Goal: Transaction & Acquisition: Purchase product/service

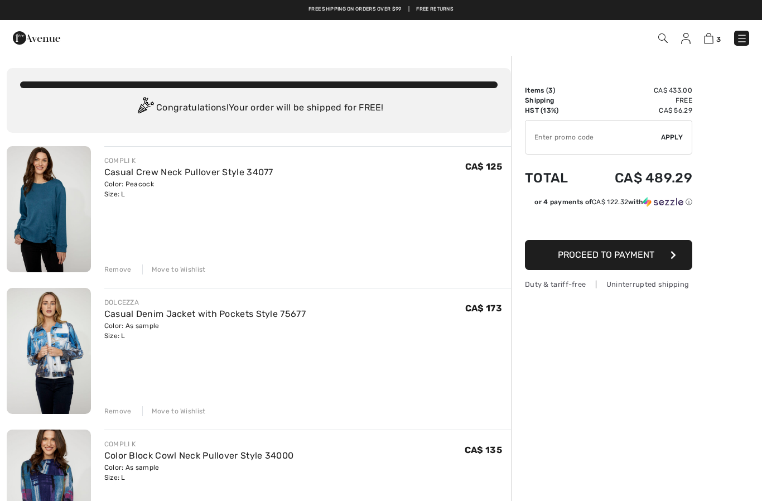
click at [688, 51] on div "3 Checkout 3 An item has been added to your Shopping Bag. Checkout" at bounding box center [381, 38] width 762 height 36
click at [687, 41] on img at bounding box center [685, 38] width 9 height 11
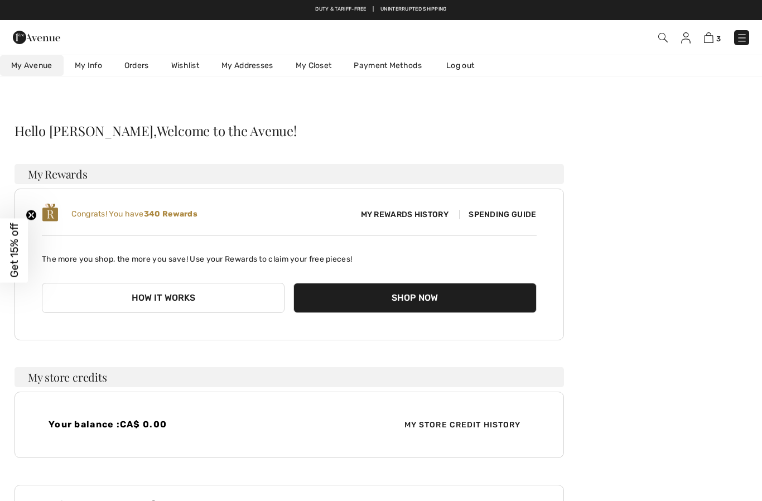
click at [192, 62] on link "Wishlist" at bounding box center [185, 65] width 50 height 21
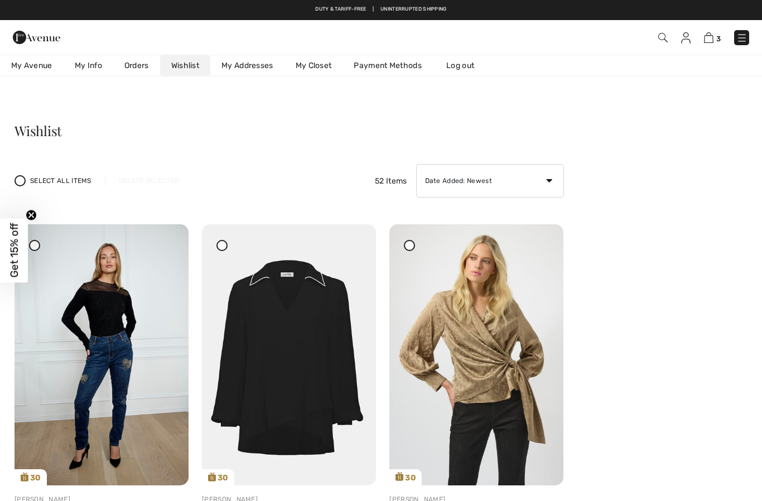
click at [664, 40] on img at bounding box center [662, 37] width 9 height 9
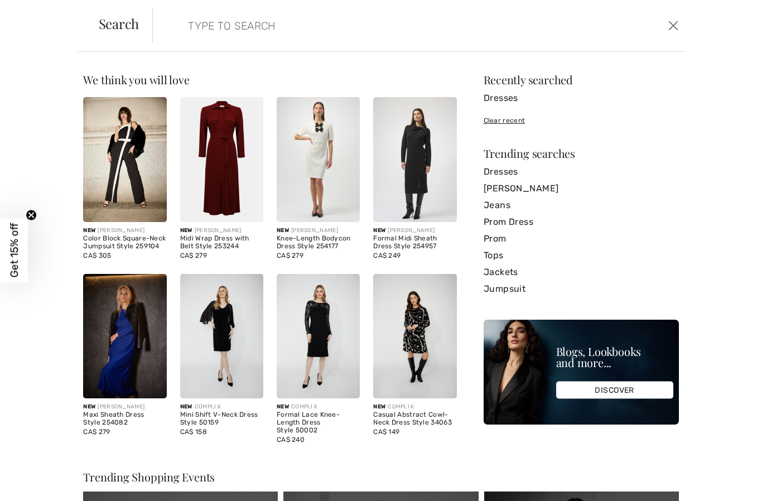
click at [128, 30] on span "Search" at bounding box center [119, 23] width 41 height 13
click at [239, 20] on input "search" at bounding box center [362, 25] width 364 height 33
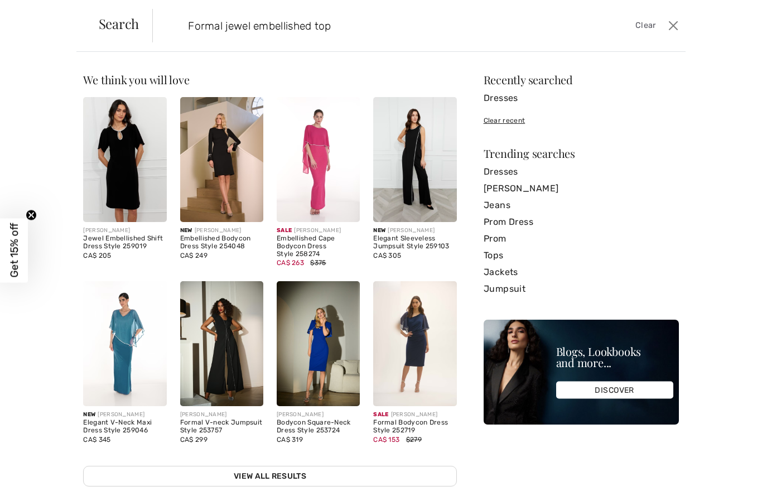
type input "Formal jewel embellished top"
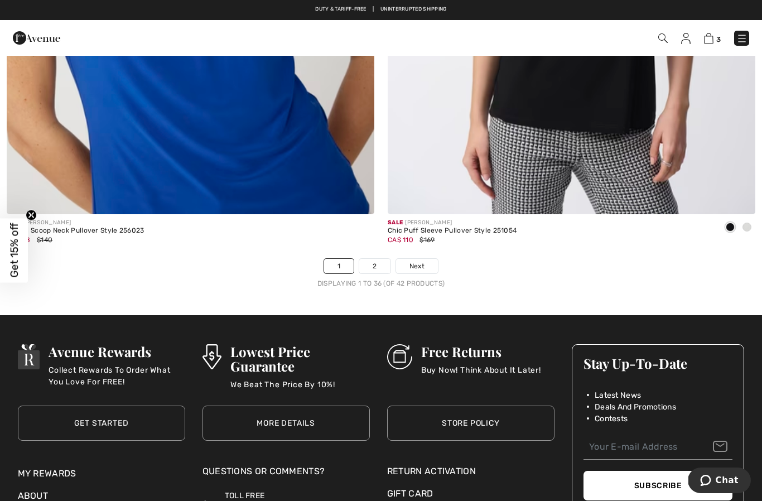
scroll to position [10921, 0]
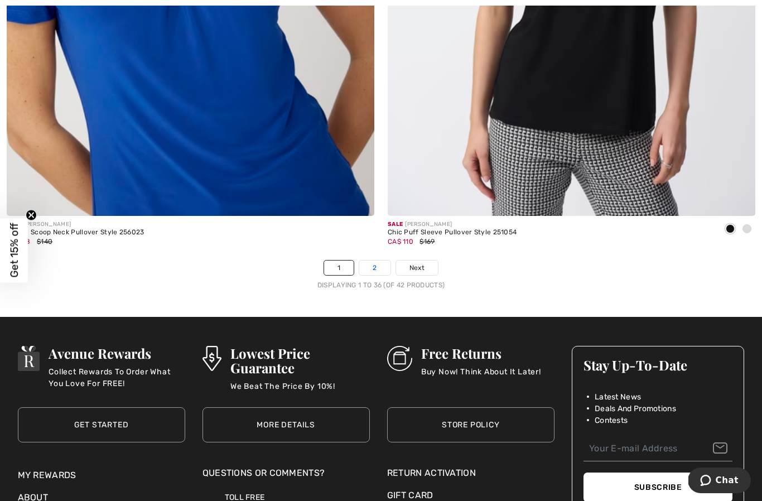
click at [370, 261] on link "2" at bounding box center [374, 268] width 31 height 15
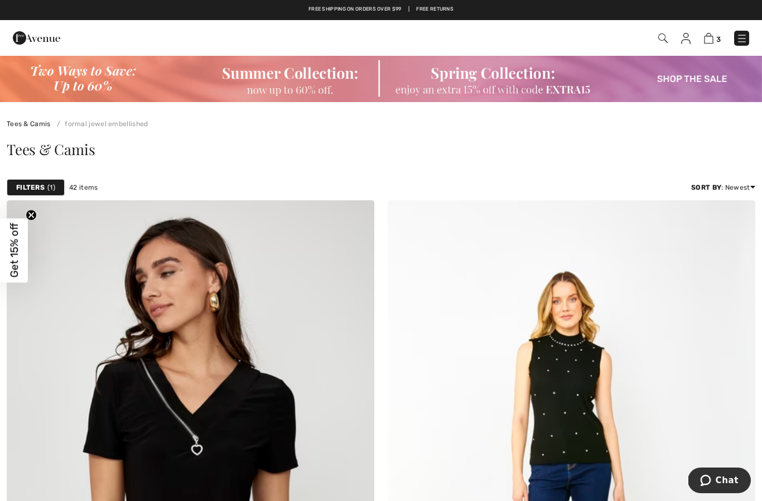
click at [744, 37] on img at bounding box center [741, 38] width 11 height 11
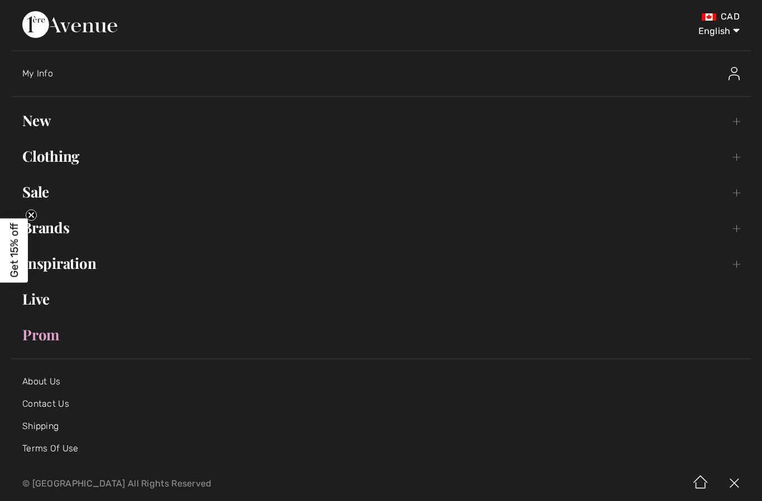
click at [46, 115] on link "New Toggle submenu" at bounding box center [381, 120] width 740 height 25
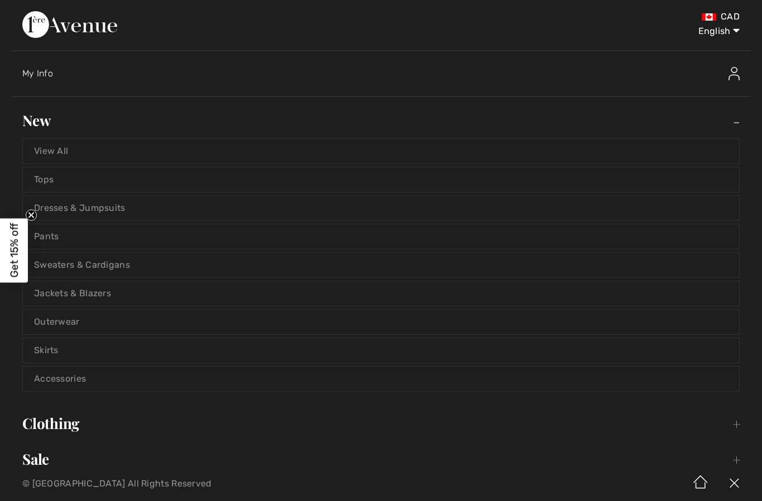
click at [110, 179] on link "Tops" at bounding box center [381, 179] width 716 height 25
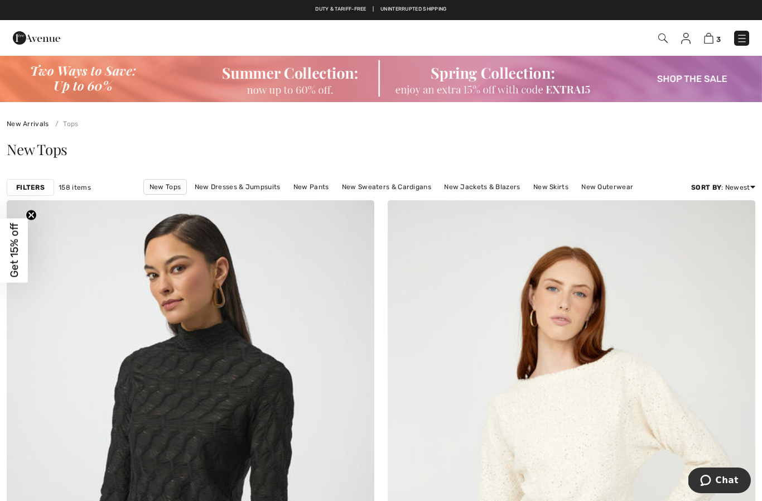
click at [30, 175] on div "Filters 158 items New Tops New Dresses & Jumpsuits New Pants New Sweaters & Car…" at bounding box center [381, 188] width 762 height 26
click at [37, 185] on strong "Filters" at bounding box center [30, 187] width 28 height 10
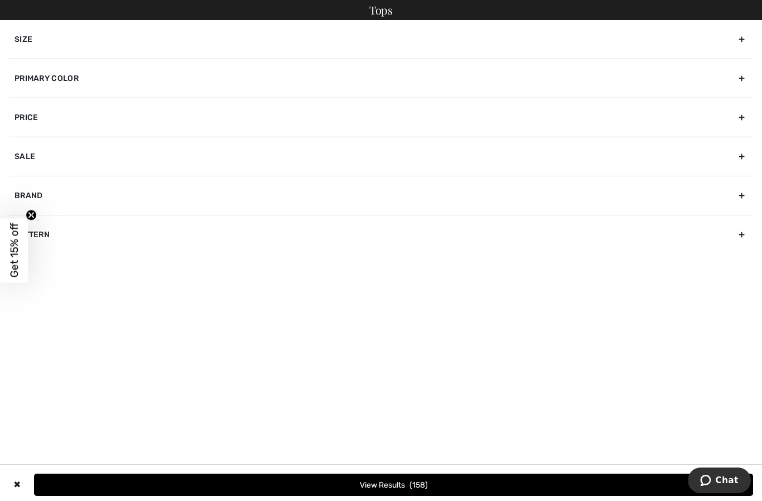
click at [320, 79] on div "Primary Color" at bounding box center [381, 78] width 744 height 39
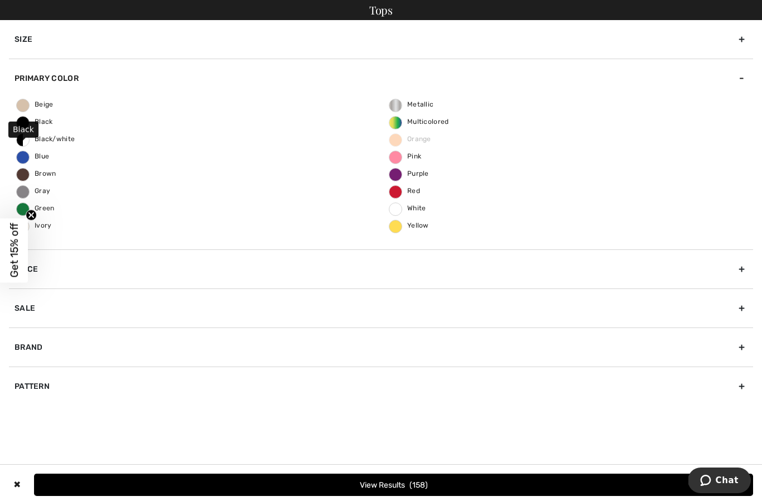
click at [31, 118] on span "Black" at bounding box center [35, 122] width 36 height 8
click at [0, 0] on input "Black" at bounding box center [0, 0] width 0 height 0
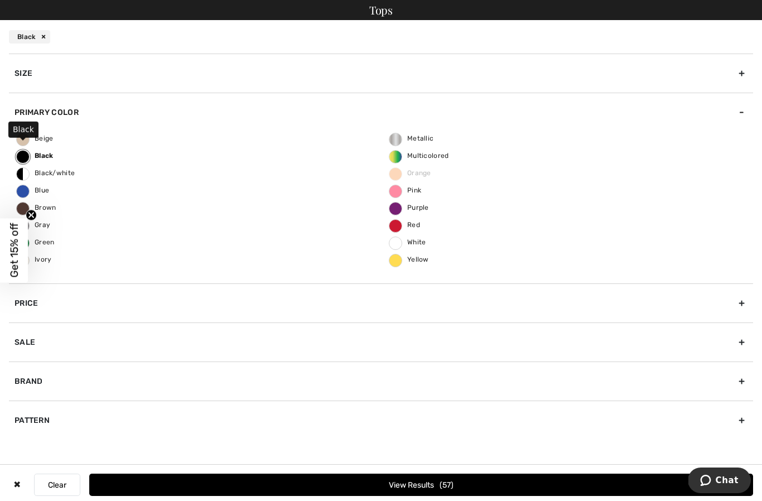
click at [440, 482] on span "57" at bounding box center [447, 484] width 14 height 9
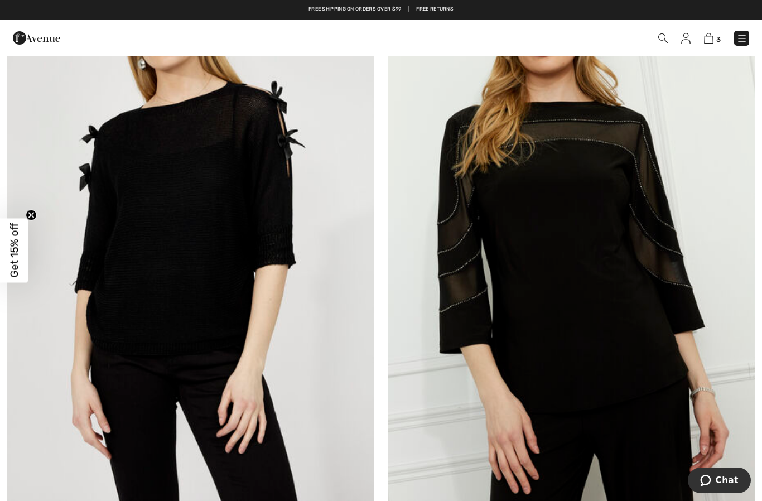
scroll to position [7658, 0]
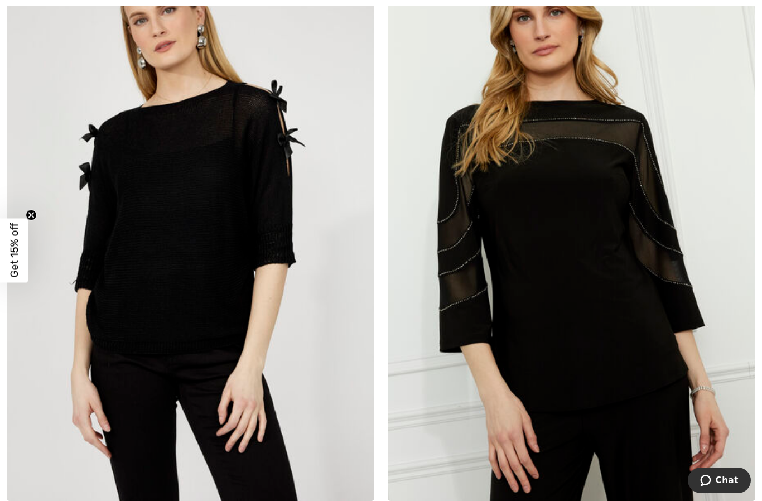
click at [629, 419] on img at bounding box center [572, 226] width 368 height 552
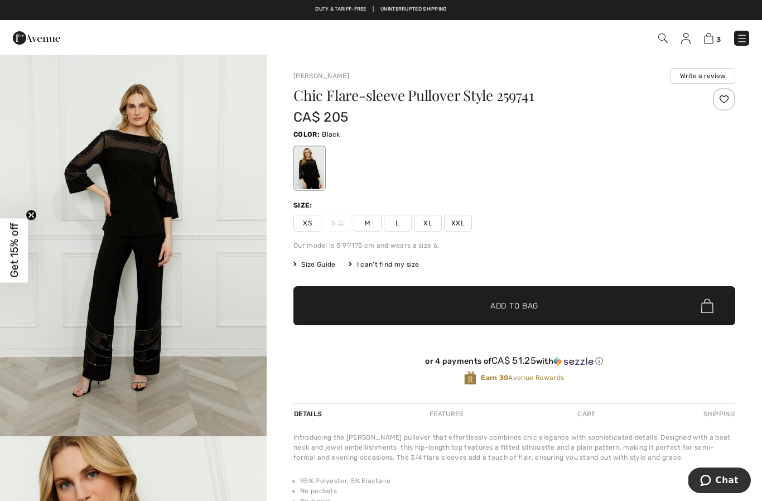
scroll to position [1202, 0]
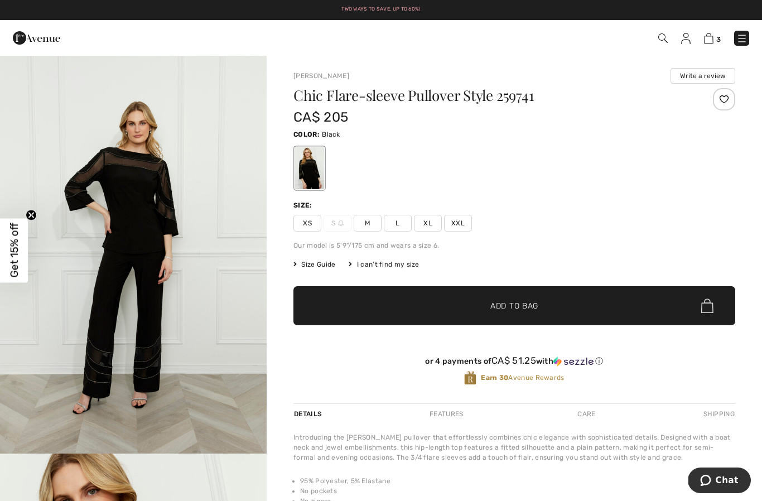
click at [729, 99] on div at bounding box center [724, 99] width 22 height 22
click at [403, 224] on span "L" at bounding box center [398, 223] width 28 height 17
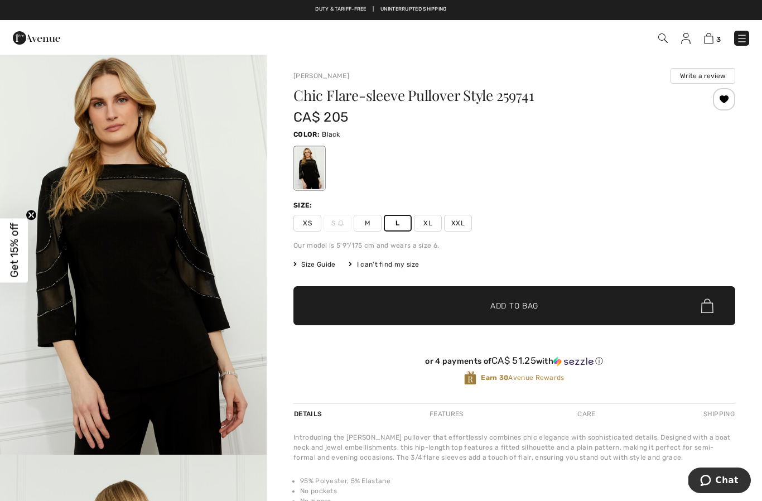
scroll to position [0, 0]
click at [688, 40] on img at bounding box center [685, 38] width 9 height 11
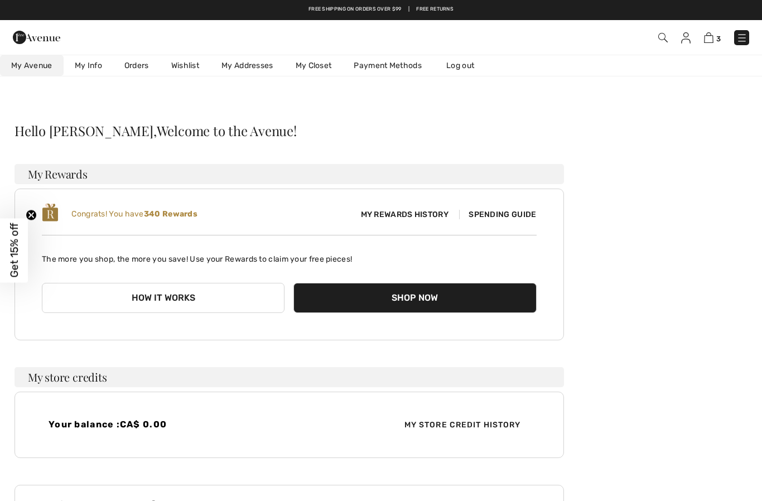
click at [192, 59] on link "Wishlist" at bounding box center [185, 65] width 50 height 21
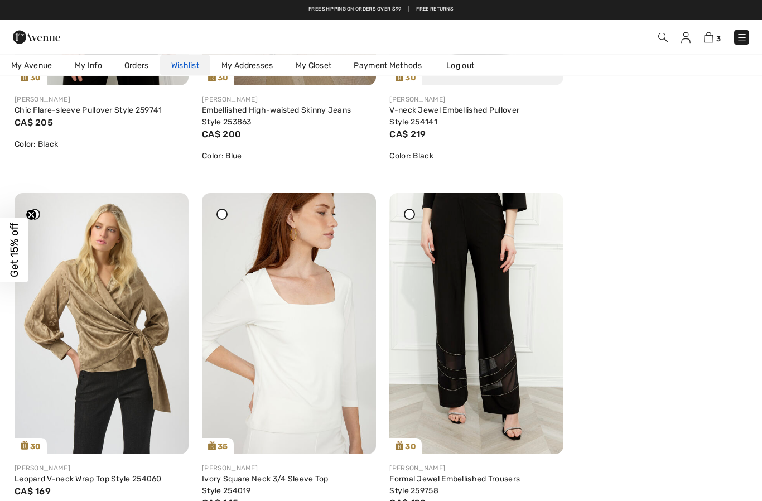
scroll to position [400, 0]
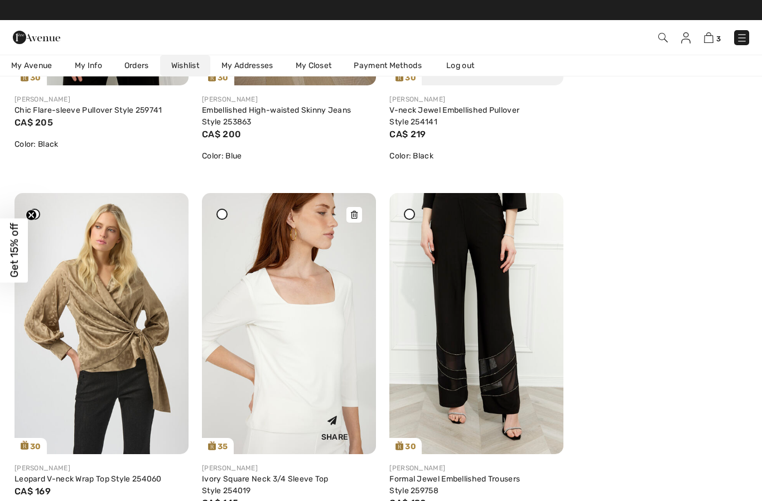
click at [356, 214] on icon at bounding box center [354, 215] width 7 height 8
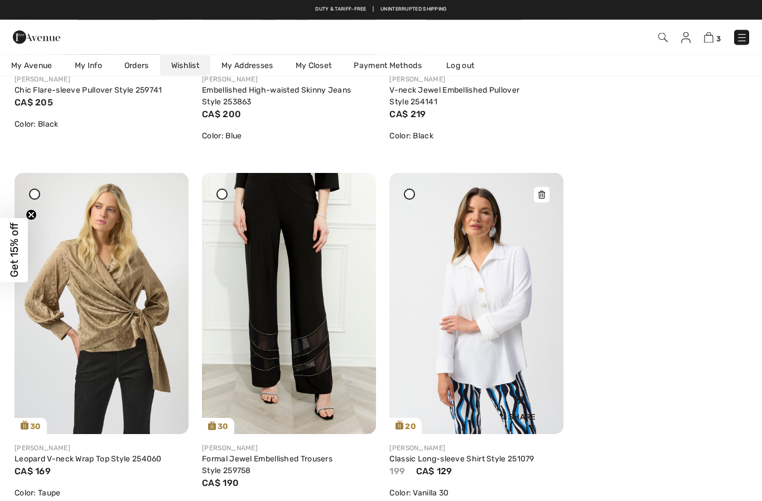
scroll to position [420, 0]
click at [541, 197] on icon at bounding box center [541, 195] width 7 height 8
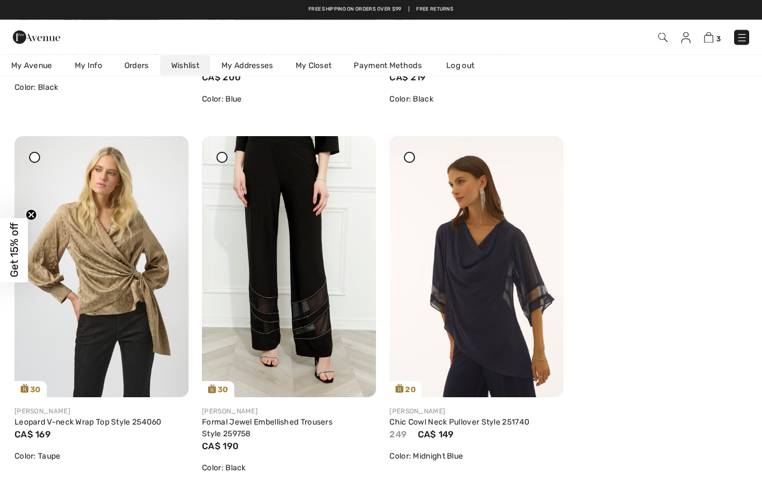
scroll to position [454, 0]
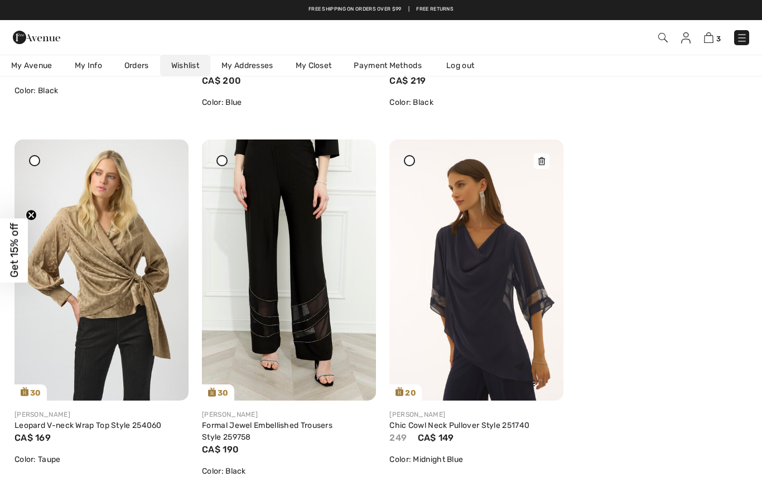
click at [532, 158] on img at bounding box center [476, 269] width 174 height 261
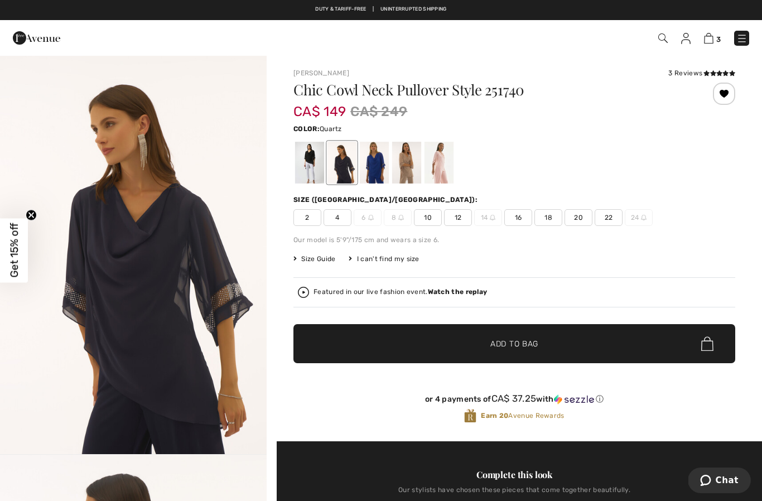
click at [439, 162] on div at bounding box center [439, 163] width 29 height 42
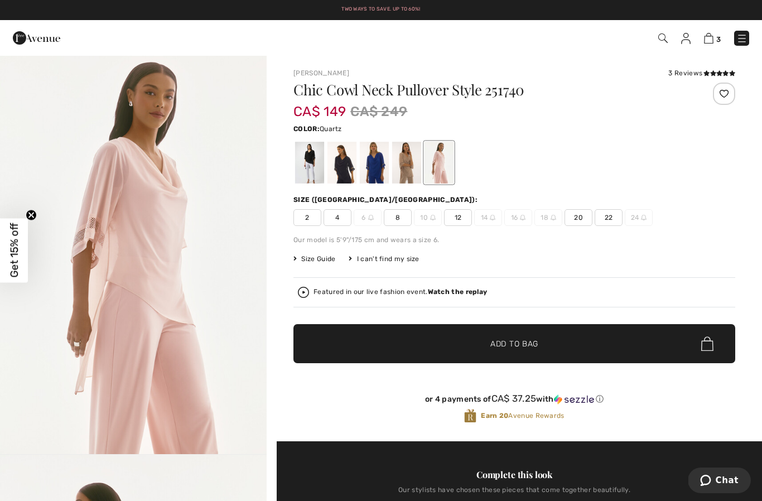
click at [341, 167] on div at bounding box center [341, 163] width 29 height 42
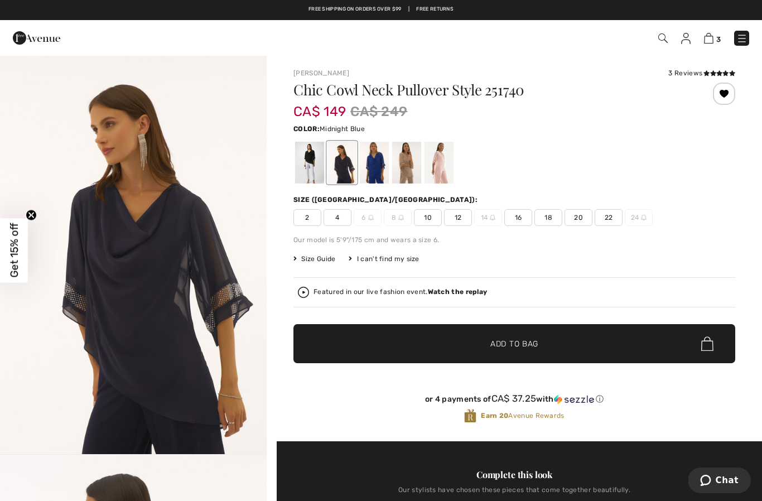
click at [727, 93] on div at bounding box center [724, 94] width 22 height 22
click at [690, 41] on img at bounding box center [685, 38] width 9 height 11
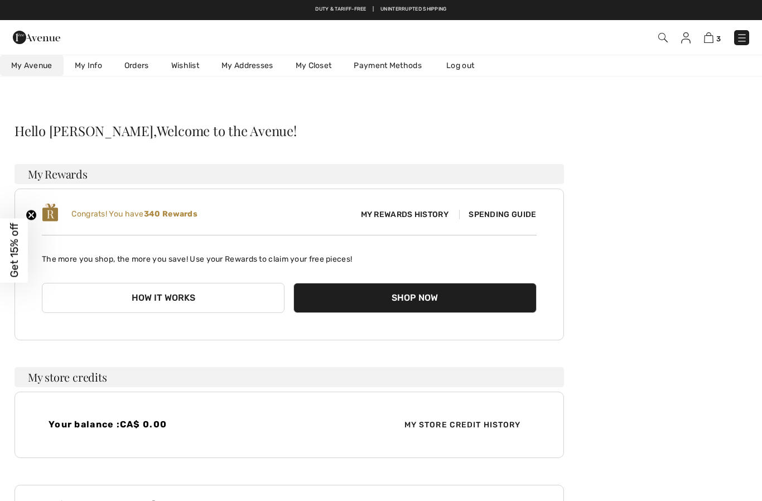
click at [180, 70] on link "Wishlist" at bounding box center [185, 65] width 50 height 21
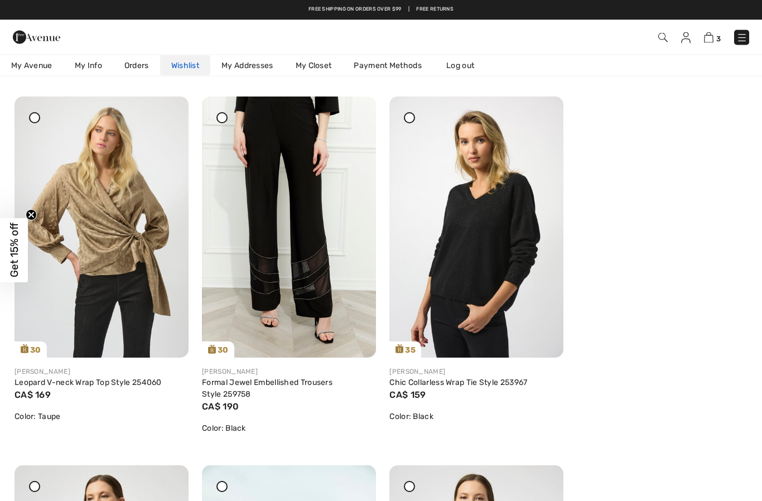
scroll to position [497, 0]
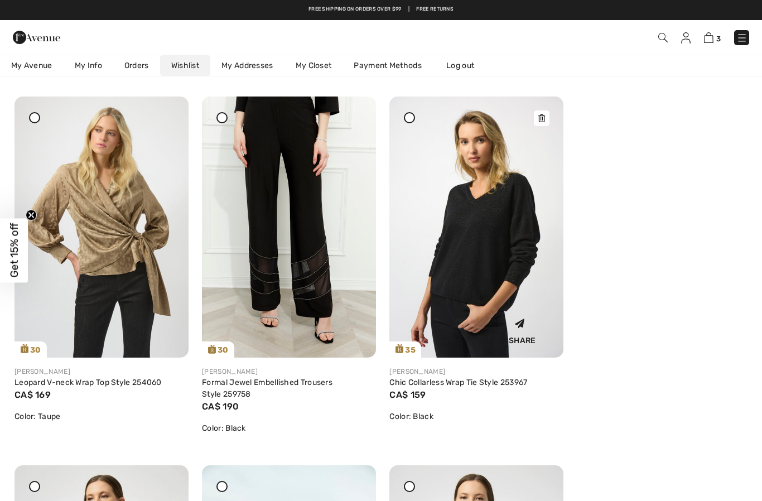
click at [498, 236] on img at bounding box center [476, 227] width 174 height 261
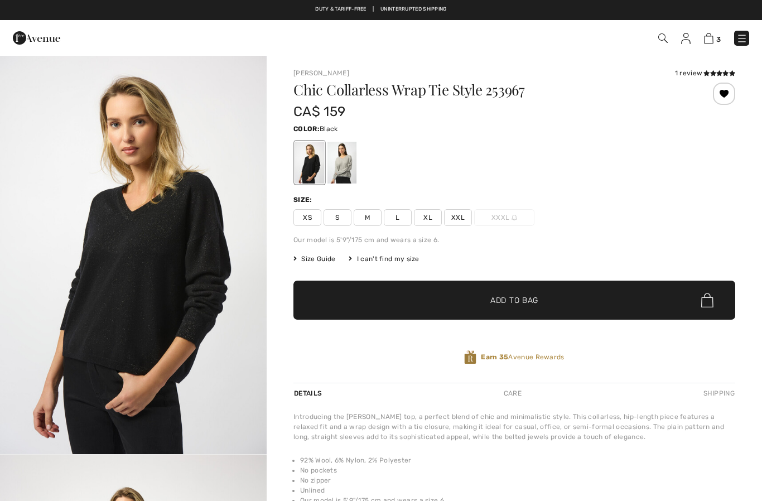
checkbox input "true"
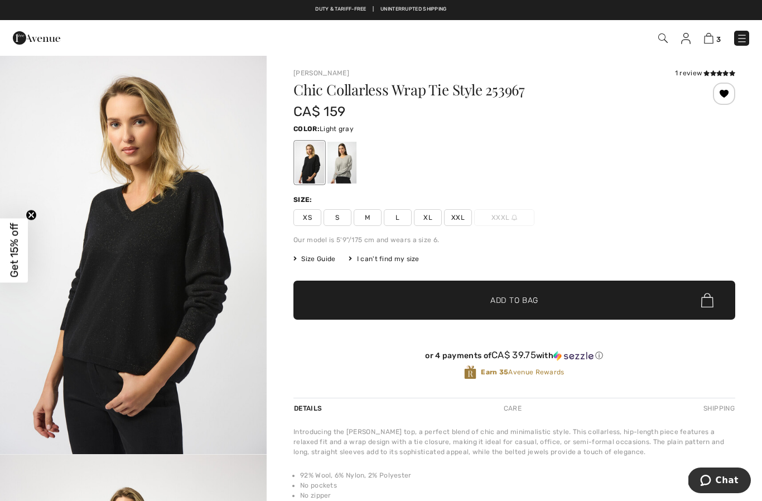
click at [341, 167] on div at bounding box center [341, 163] width 29 height 42
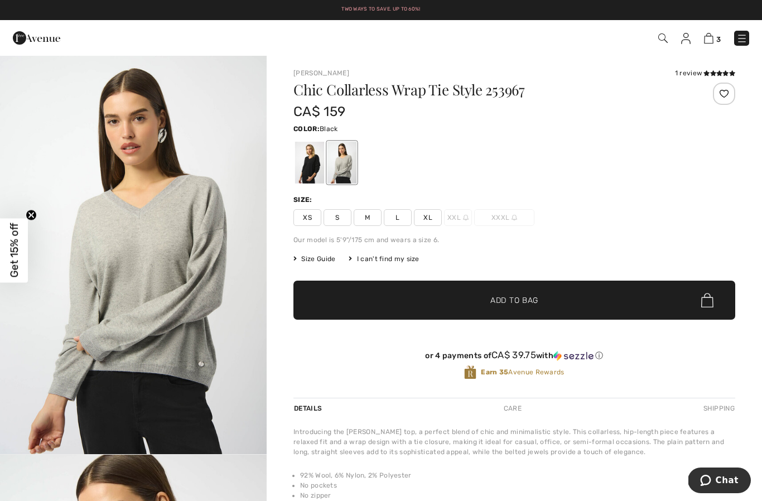
click at [301, 167] on div at bounding box center [309, 163] width 29 height 42
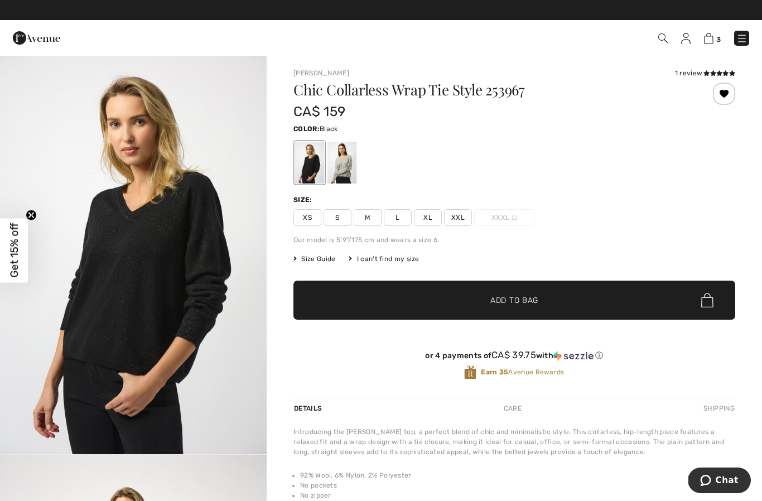
click at [724, 89] on div at bounding box center [724, 94] width 22 height 22
click at [690, 38] on img at bounding box center [685, 38] width 9 height 11
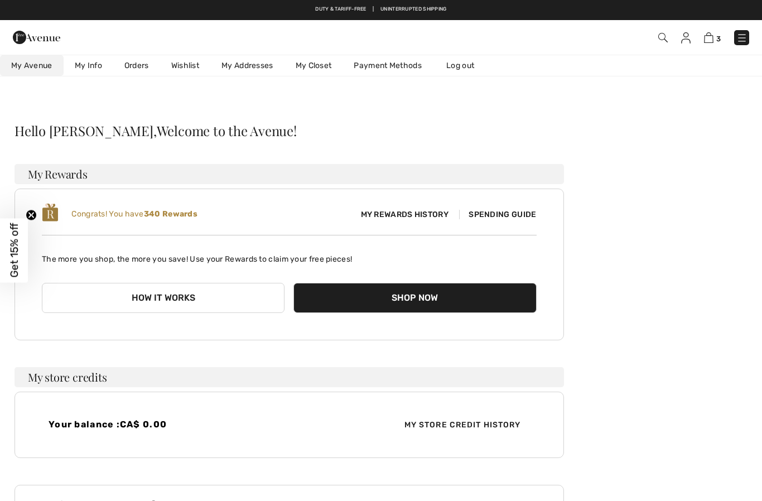
click at [191, 64] on link "Wishlist" at bounding box center [185, 65] width 50 height 21
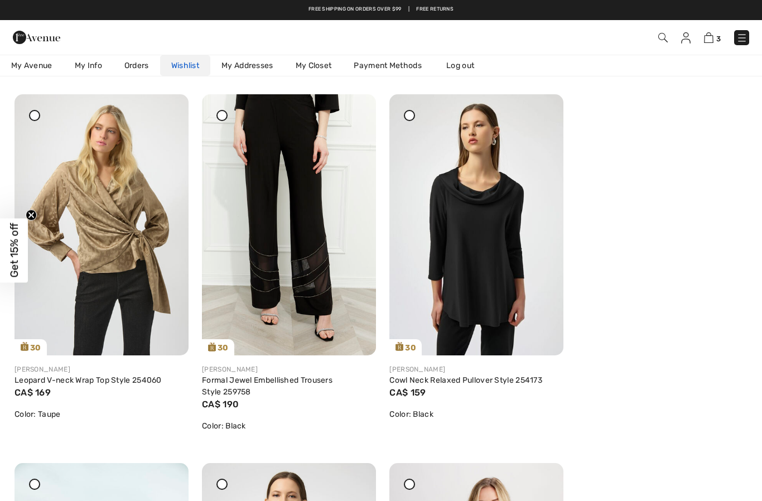
scroll to position [499, 0]
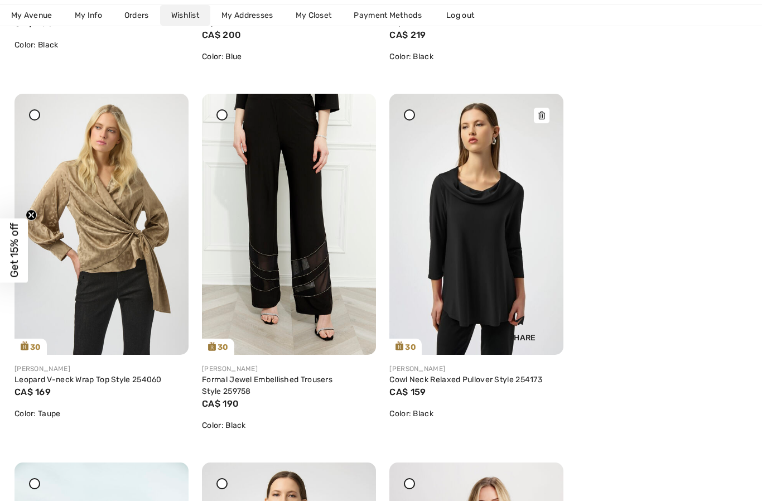
click at [540, 115] on icon at bounding box center [541, 116] width 7 height 8
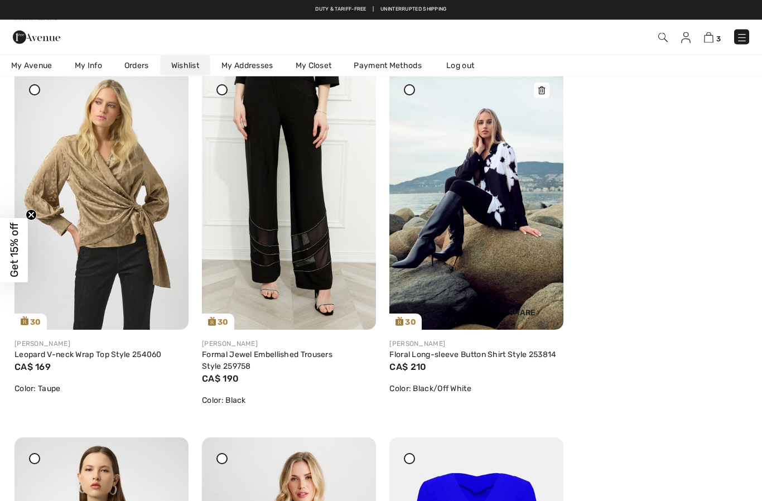
scroll to position [524, 0]
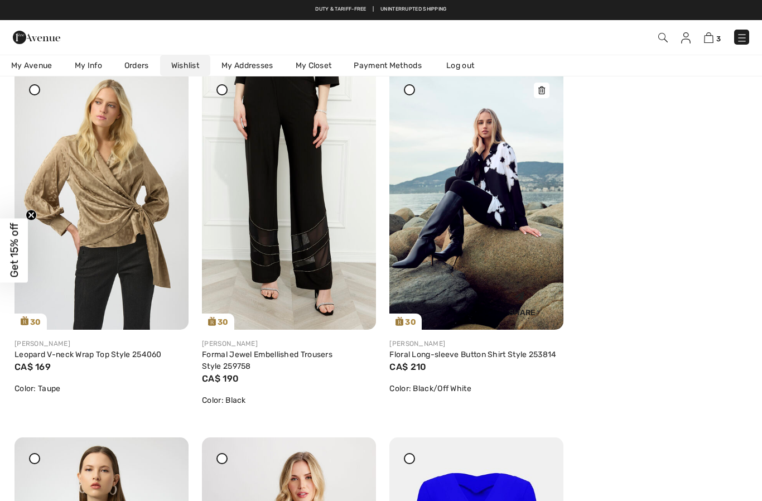
click at [519, 189] on img at bounding box center [476, 199] width 174 height 261
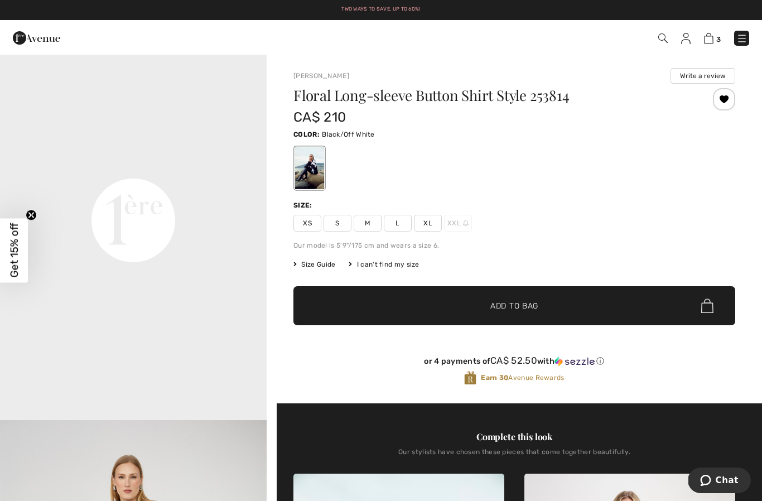
scroll to position [831, 0]
click at [727, 97] on div at bounding box center [724, 99] width 22 height 22
click at [687, 37] on img at bounding box center [685, 38] width 9 height 11
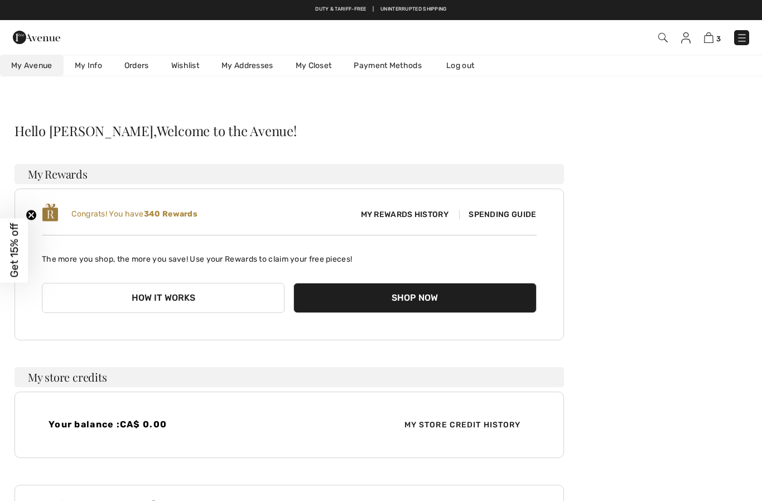
click at [184, 66] on link "Wishlist" at bounding box center [185, 65] width 50 height 21
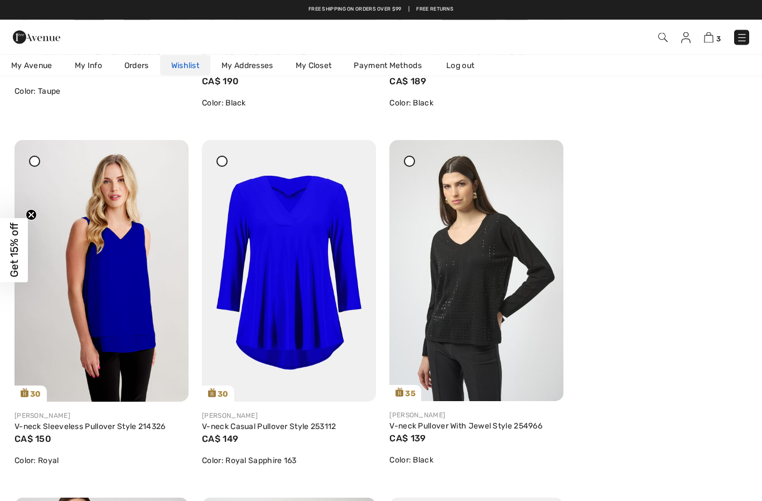
scroll to position [815, 0]
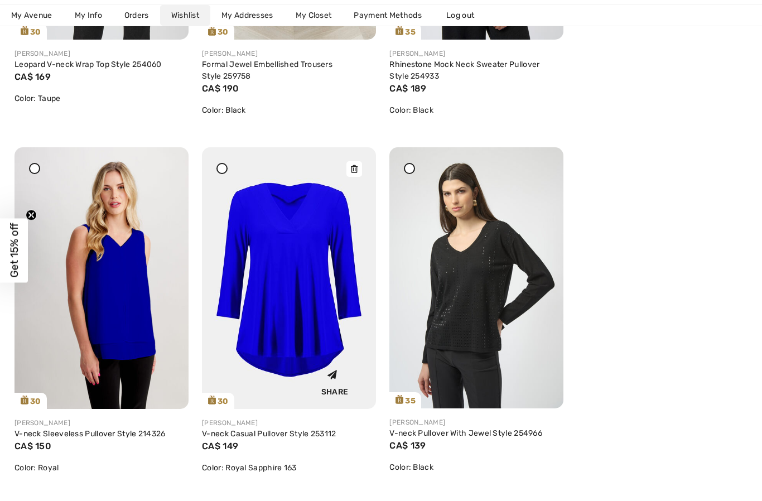
click at [359, 175] on div at bounding box center [354, 169] width 16 height 16
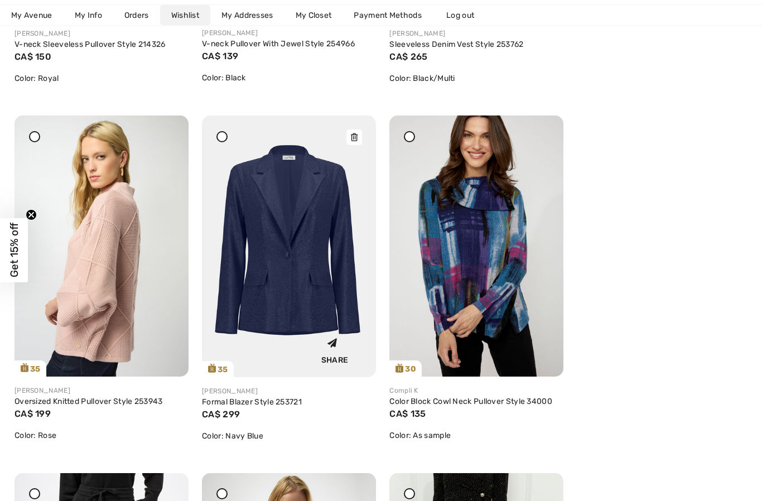
scroll to position [1204, 0]
click at [345, 137] on img at bounding box center [289, 246] width 174 height 262
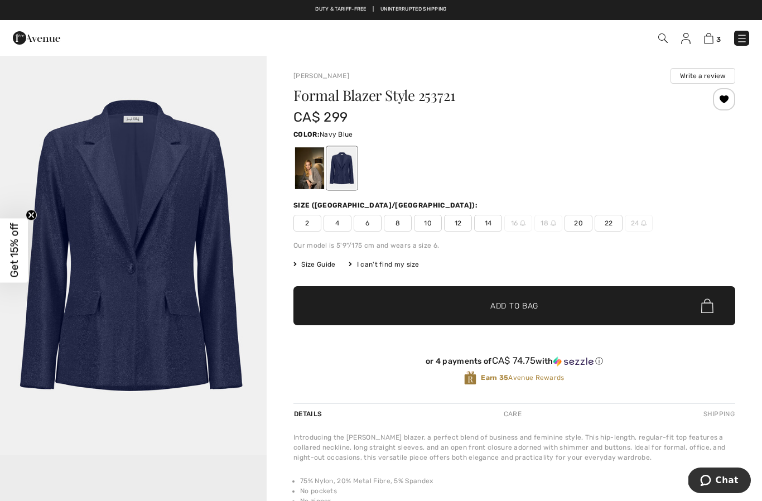
click at [722, 93] on div at bounding box center [724, 99] width 22 height 22
click at [687, 39] on img at bounding box center [685, 38] width 9 height 11
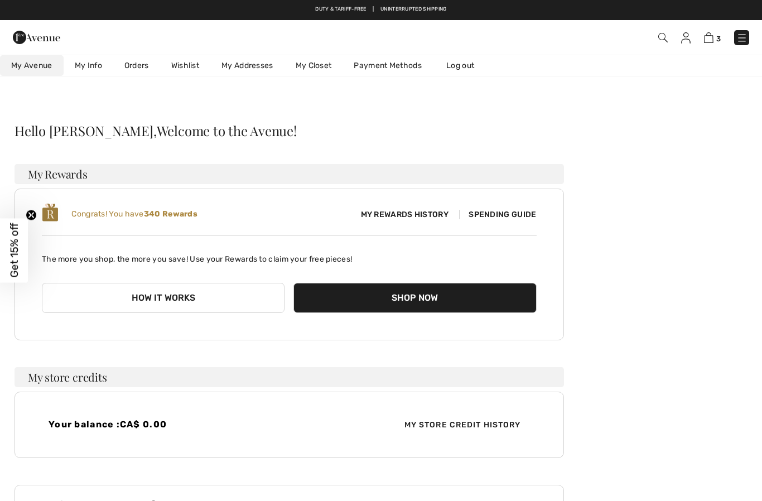
click at [187, 64] on link "Wishlist" at bounding box center [185, 65] width 50 height 21
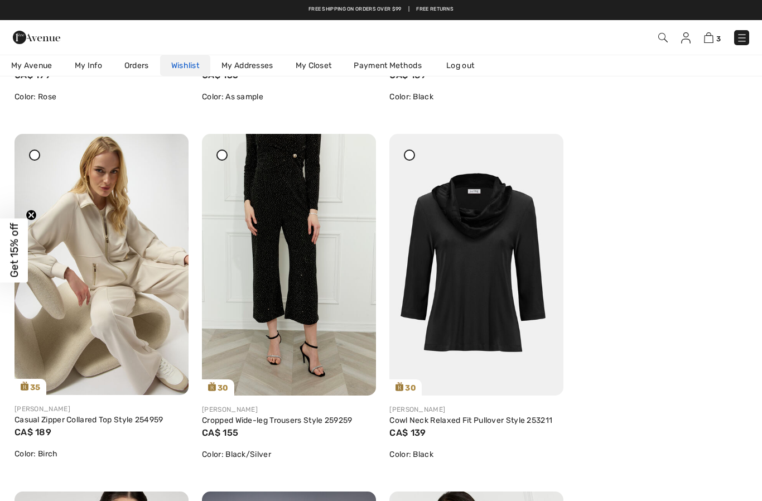
scroll to position [1541, 0]
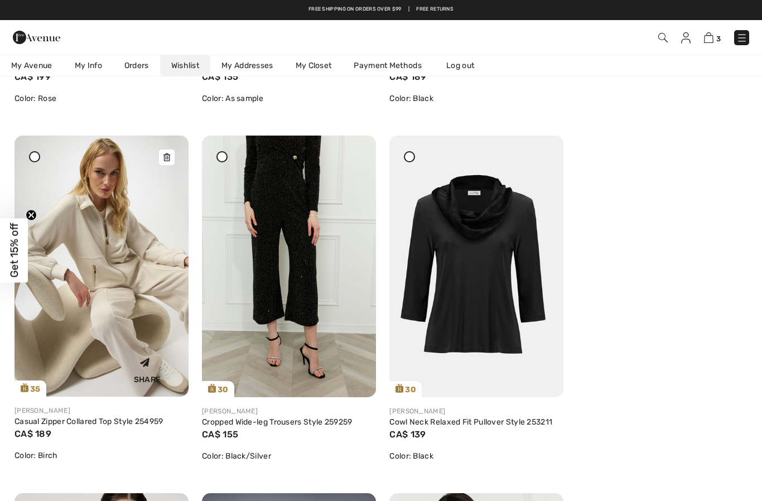
click at [166, 158] on icon at bounding box center [166, 157] width 7 height 8
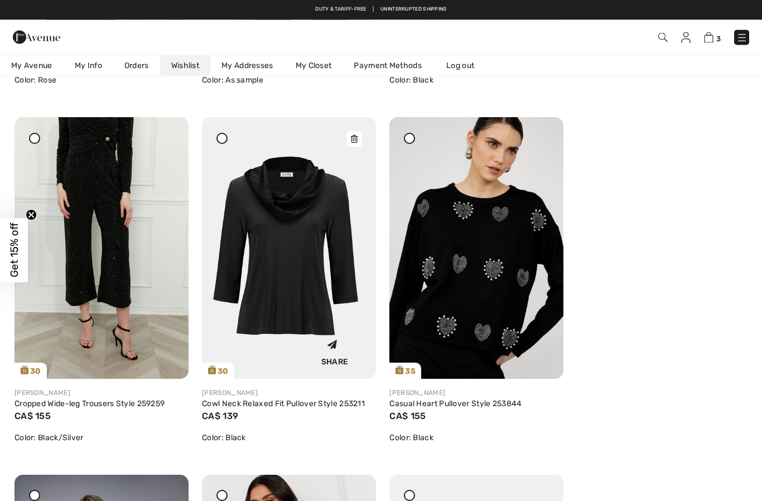
scroll to position [1559, 0]
click at [354, 138] on icon at bounding box center [354, 139] width 7 height 8
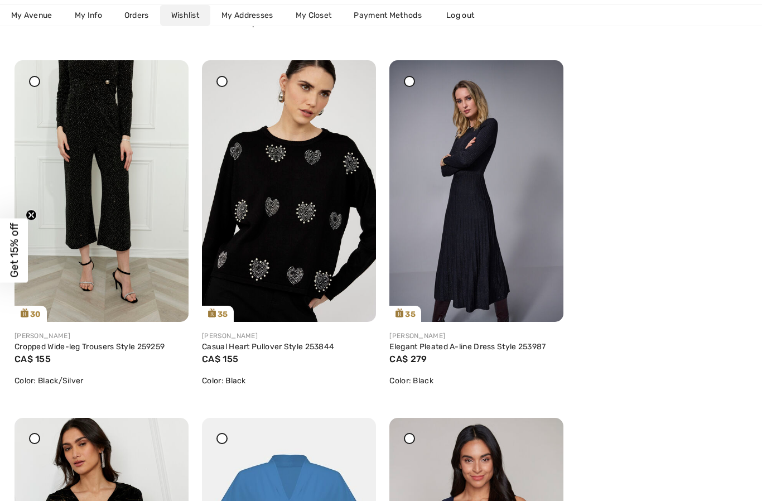
scroll to position [1625, 0]
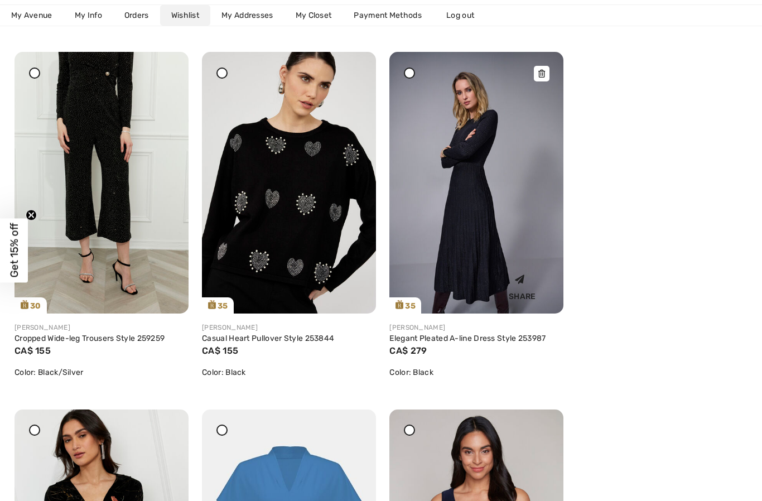
click at [538, 65] on img at bounding box center [476, 182] width 174 height 261
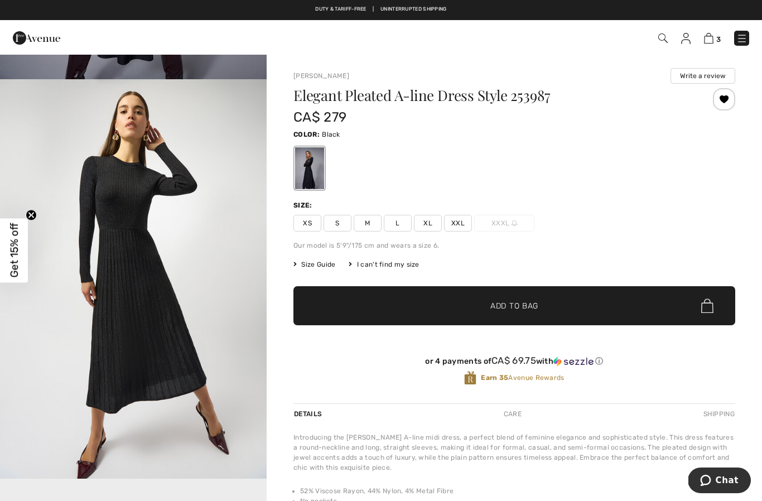
scroll to position [416, 0]
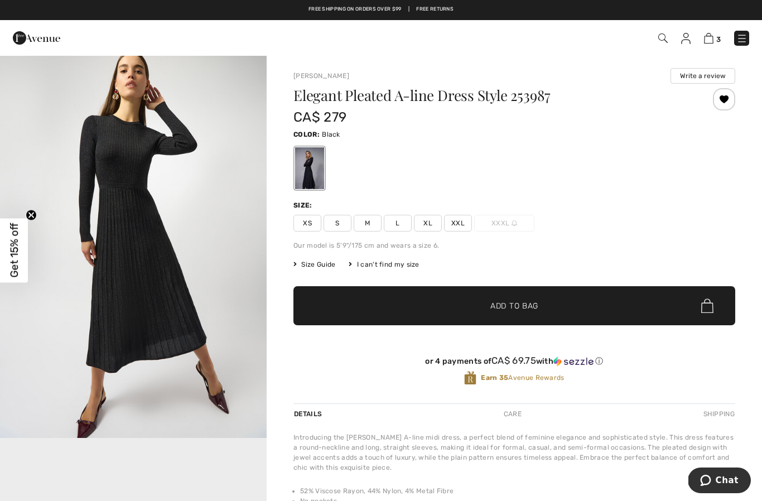
click at [729, 99] on div at bounding box center [724, 99] width 22 height 22
click at [687, 38] on img at bounding box center [685, 38] width 9 height 11
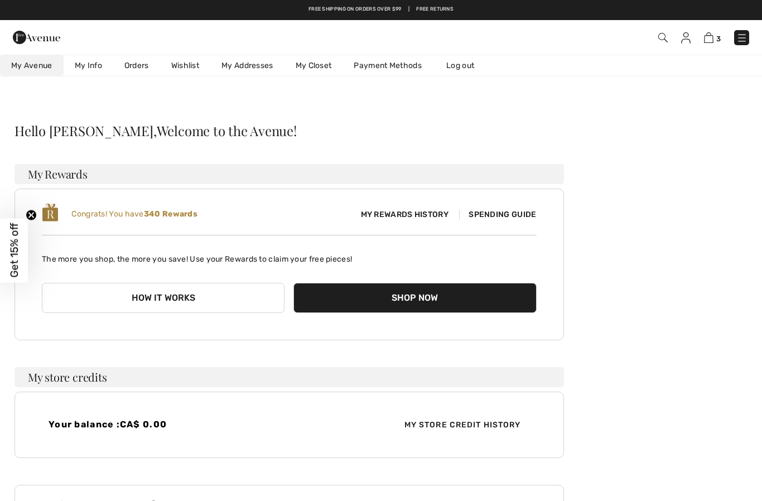
click at [194, 71] on link "Wishlist" at bounding box center [185, 65] width 50 height 21
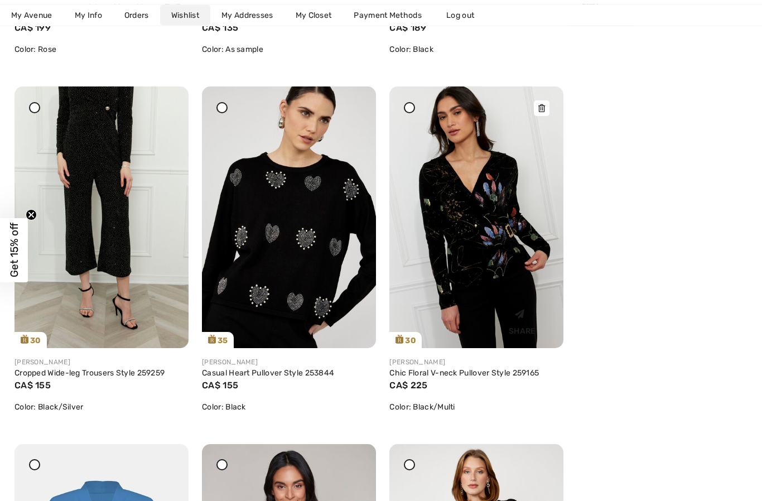
scroll to position [1590, 0]
click at [542, 109] on icon at bounding box center [541, 108] width 7 height 8
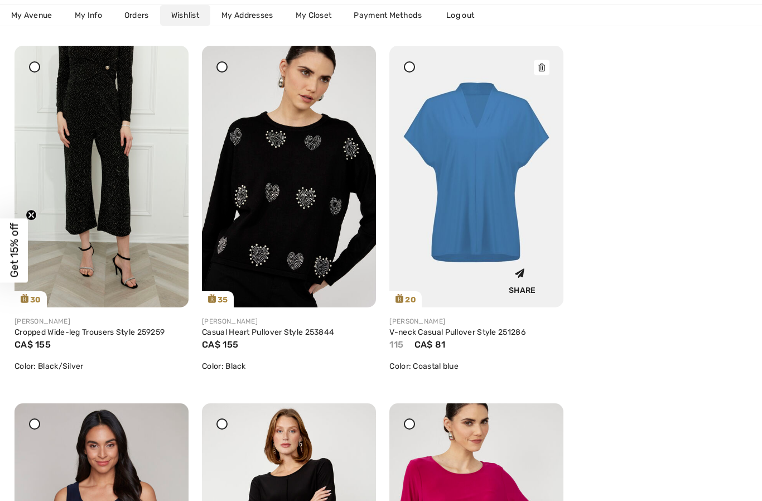
click at [532, 62] on img at bounding box center [476, 176] width 174 height 261
click at [532, 72] on img at bounding box center [476, 176] width 174 height 261
click at [533, 68] on img at bounding box center [476, 176] width 174 height 261
click at [551, 66] on img at bounding box center [476, 176] width 174 height 261
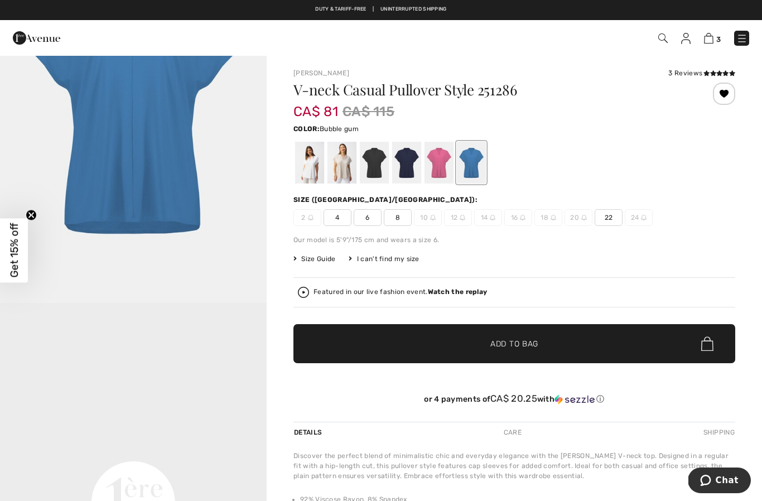
click at [444, 165] on div at bounding box center [439, 163] width 29 height 42
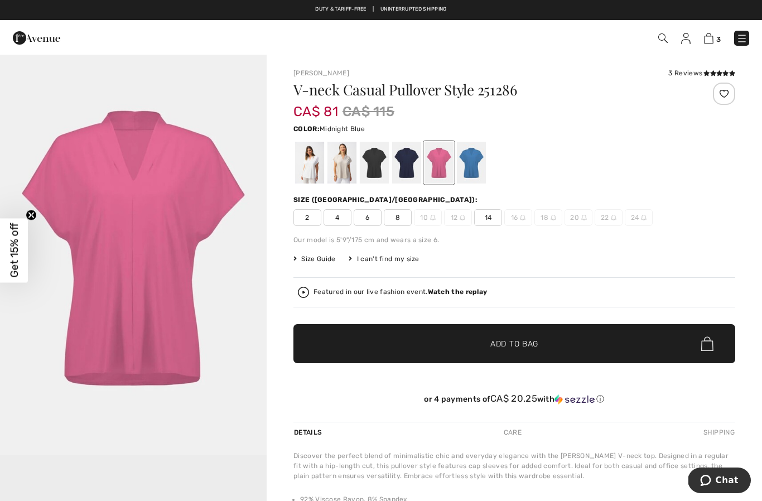
click at [415, 164] on div at bounding box center [406, 163] width 29 height 42
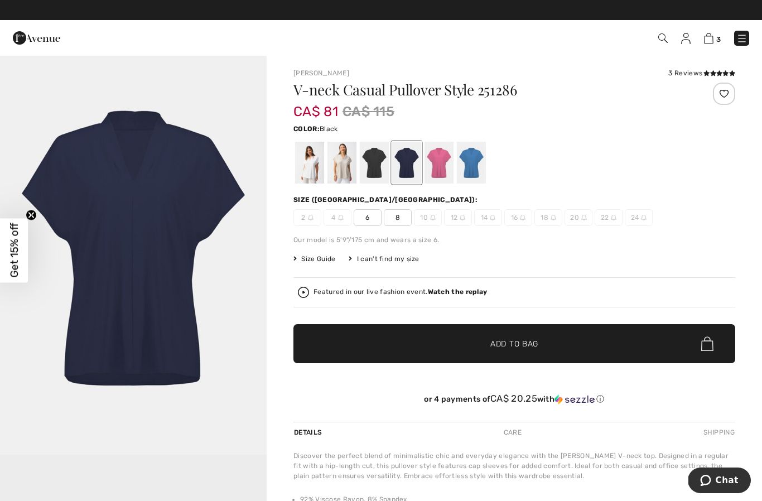
click at [386, 163] on div at bounding box center [374, 163] width 29 height 42
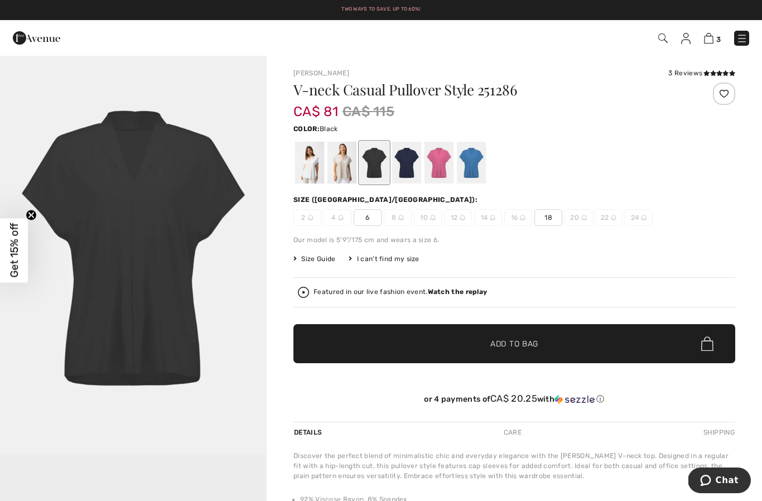
click at [343, 161] on div at bounding box center [341, 163] width 29 height 42
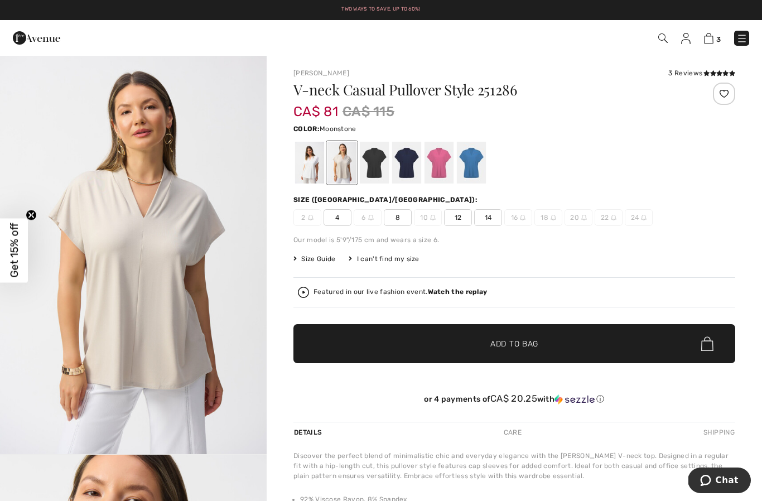
click at [309, 160] on div at bounding box center [309, 163] width 29 height 42
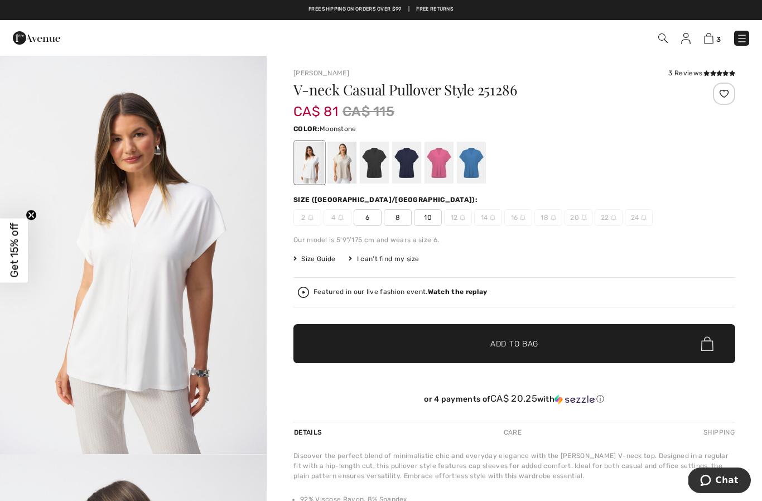
click at [348, 154] on div at bounding box center [341, 163] width 29 height 42
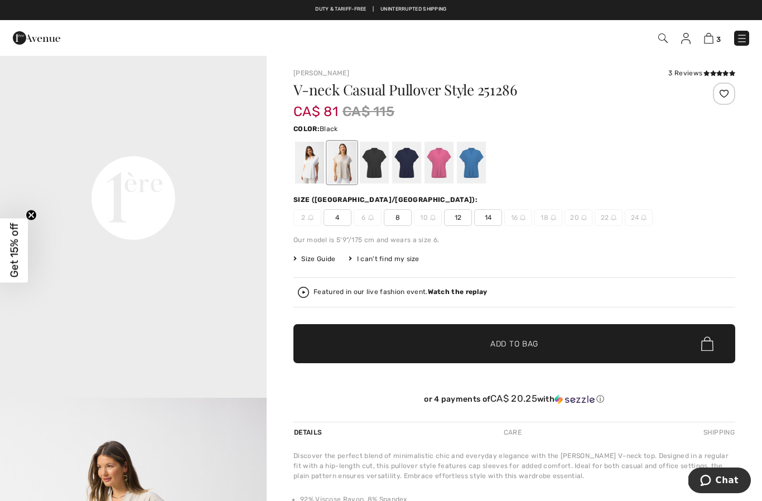
click at [380, 180] on div at bounding box center [374, 163] width 29 height 42
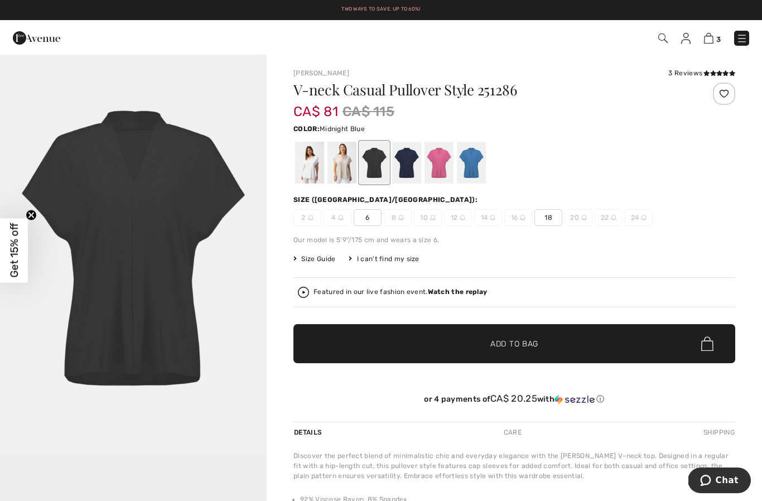
click at [415, 166] on div at bounding box center [406, 163] width 29 height 42
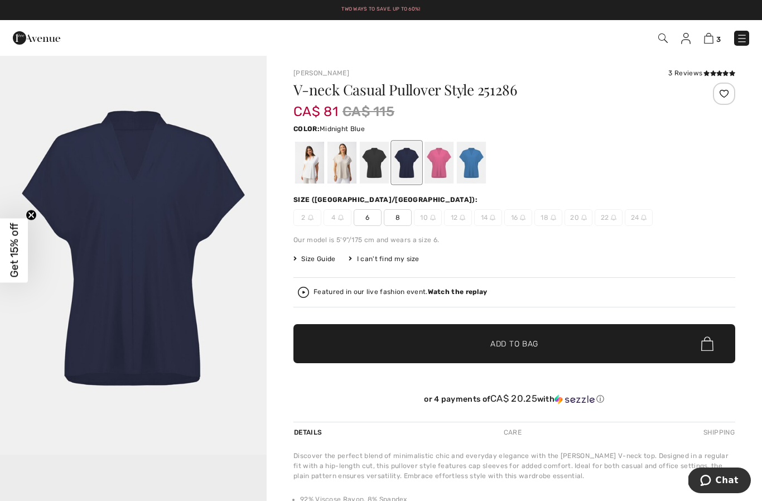
click at [409, 167] on div at bounding box center [406, 163] width 29 height 42
click at [441, 169] on div at bounding box center [439, 163] width 29 height 42
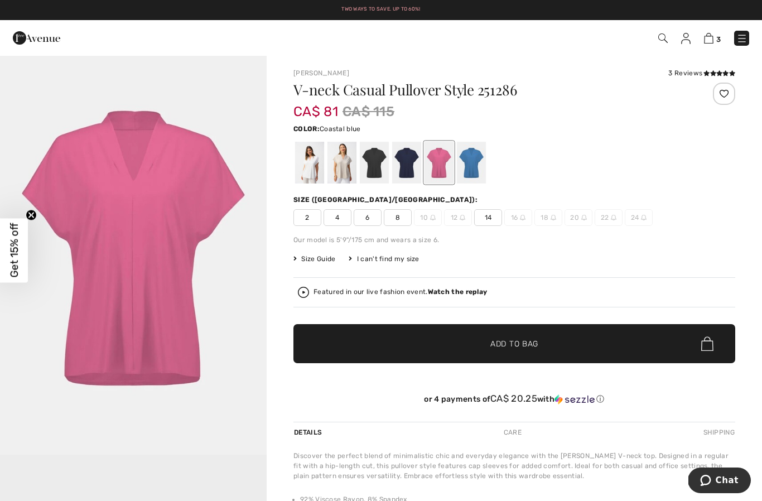
click at [475, 165] on div at bounding box center [471, 163] width 29 height 42
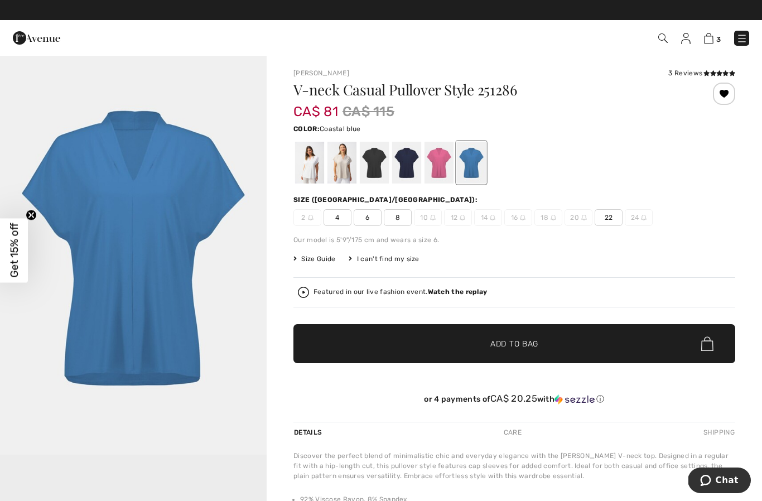
click at [728, 93] on div at bounding box center [724, 94] width 22 height 22
click at [690, 41] on img at bounding box center [685, 38] width 9 height 11
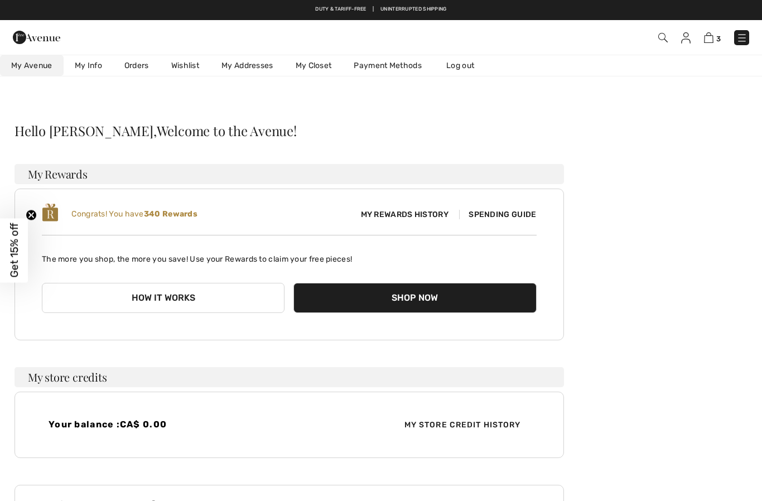
click at [187, 65] on link "Wishlist" at bounding box center [185, 65] width 50 height 21
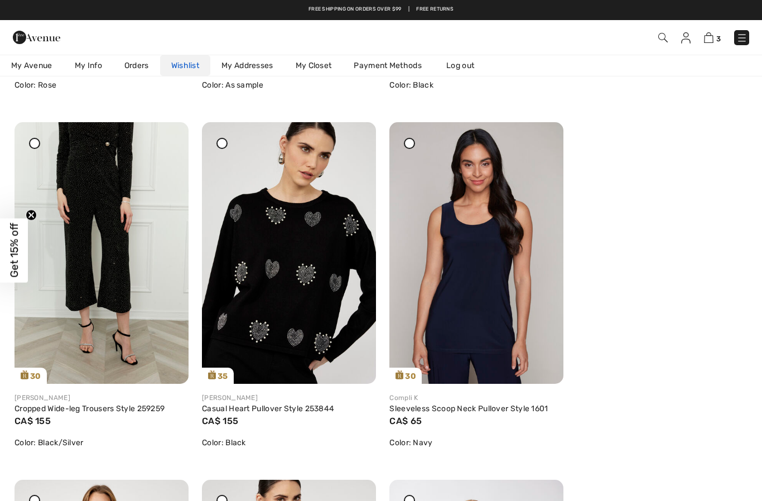
scroll to position [1555, 0]
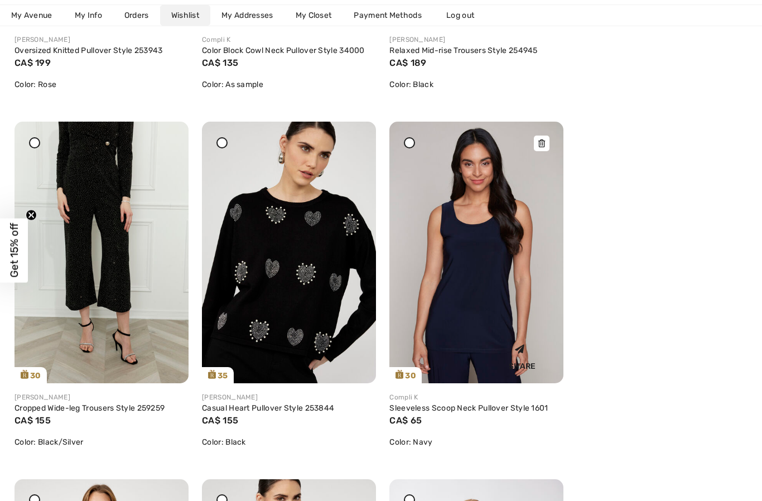
click at [543, 144] on icon at bounding box center [541, 143] width 7 height 8
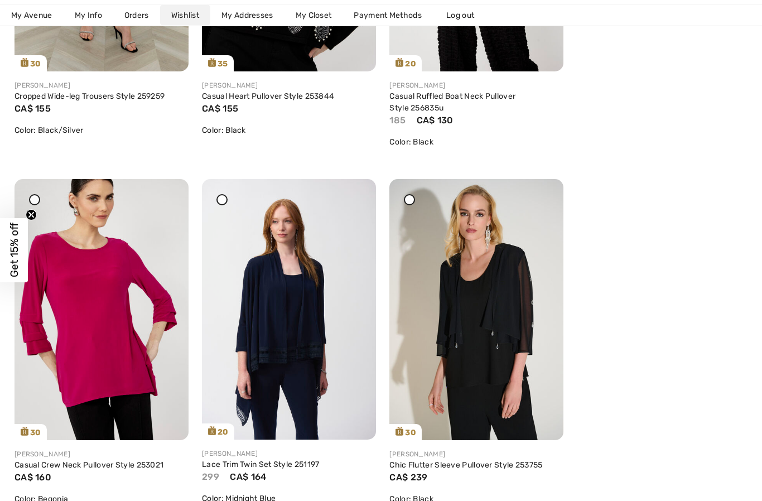
scroll to position [1867, 0]
click at [543, 201] on icon at bounding box center [541, 201] width 7 height 8
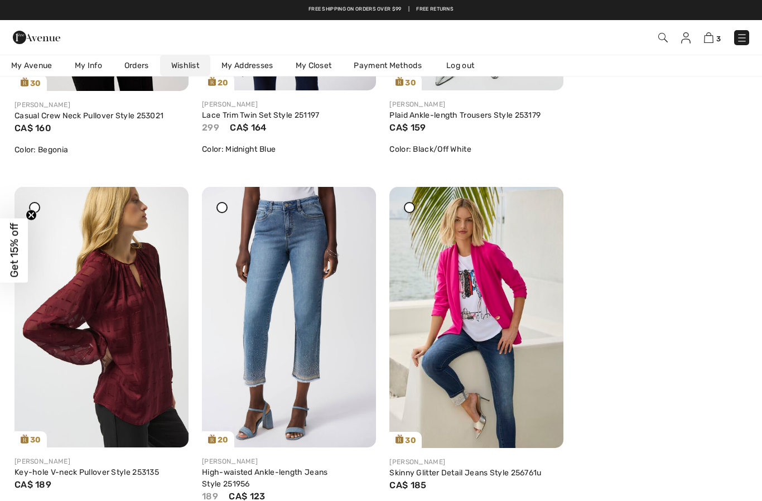
scroll to position [2214, 0]
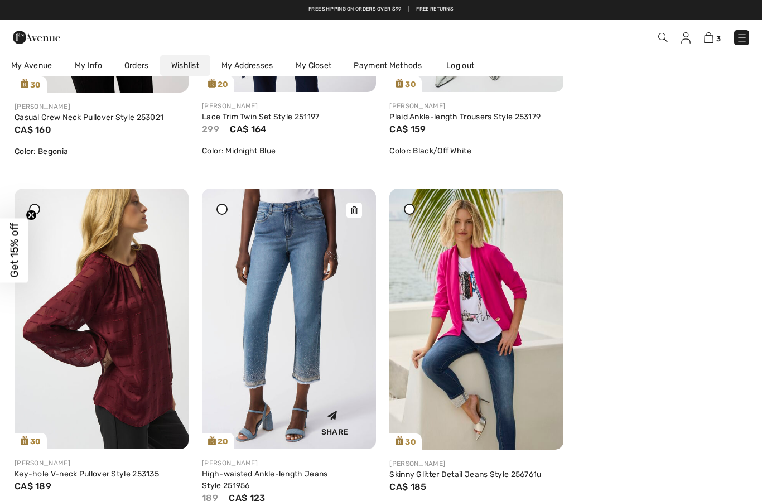
click at [354, 208] on icon at bounding box center [354, 210] width 7 height 8
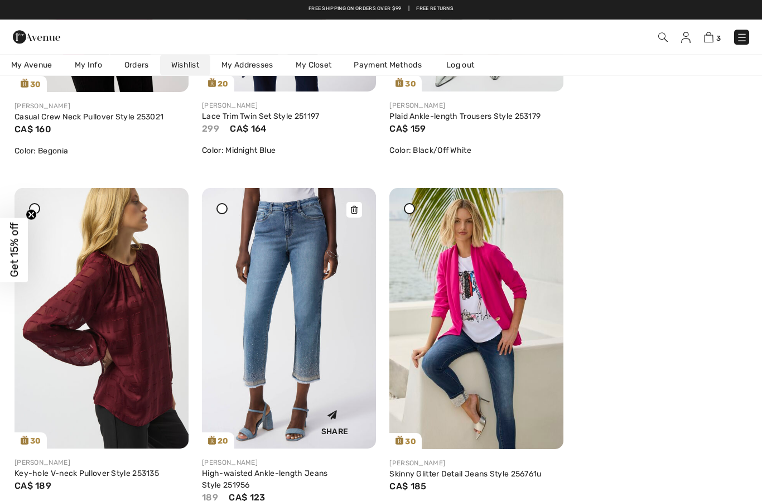
scroll to position [2255, 0]
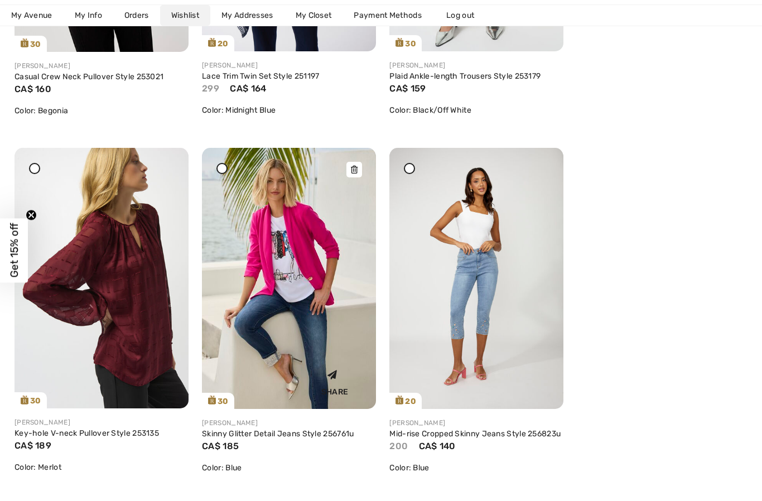
click at [345, 163] on img at bounding box center [289, 278] width 174 height 261
click at [354, 167] on icon at bounding box center [354, 170] width 7 height 8
click at [354, 174] on icon at bounding box center [354, 170] width 7 height 8
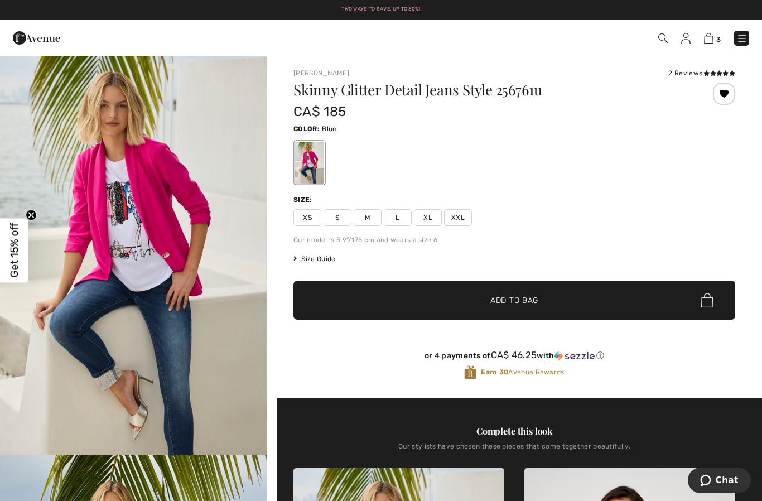
click at [733, 95] on div at bounding box center [724, 94] width 22 height 22
click at [723, 90] on div "Removed from Wishlist" at bounding box center [724, 94] width 22 height 22
click at [724, 90] on div "Added to Wishlist" at bounding box center [724, 94] width 22 height 22
click at [684, 50] on div "3 Checkout 2 reviews" at bounding box center [381, 38] width 762 height 36
click at [690, 36] on img at bounding box center [685, 38] width 9 height 11
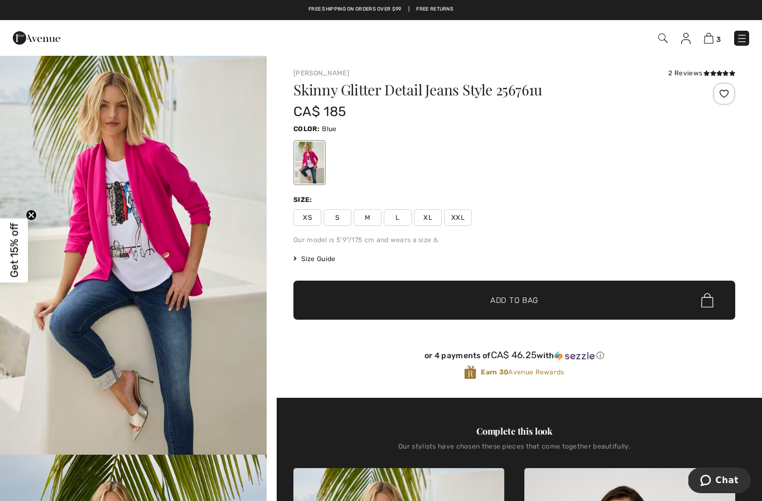
click at [687, 41] on img at bounding box center [685, 38] width 9 height 11
click at [690, 31] on link at bounding box center [685, 37] width 9 height 13
click at [682, 44] on img at bounding box center [685, 38] width 9 height 11
click at [687, 42] on img at bounding box center [685, 38] width 9 height 11
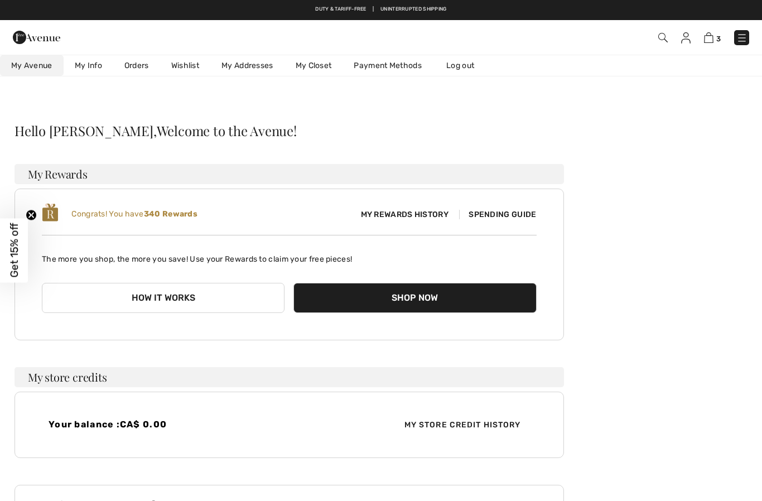
click at [195, 66] on link "Wishlist" at bounding box center [185, 65] width 50 height 21
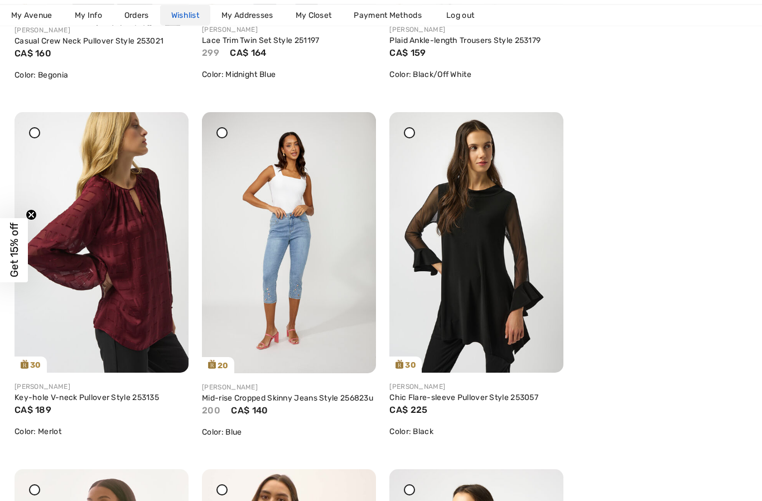
scroll to position [2291, 0]
click at [356, 136] on icon at bounding box center [354, 134] width 7 height 8
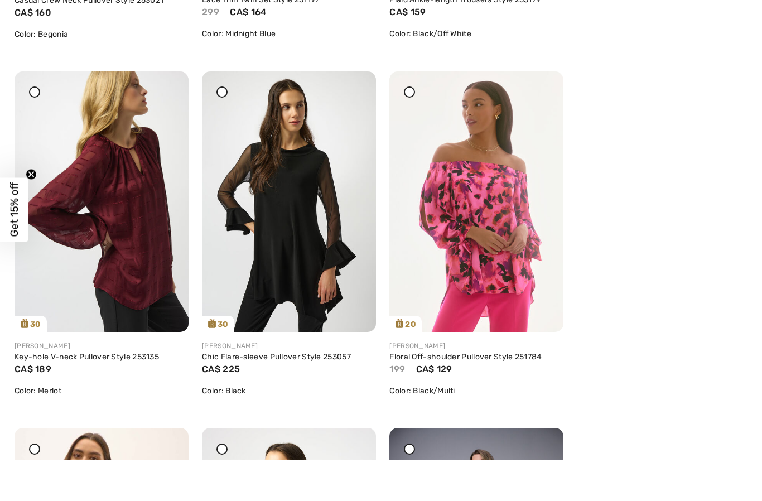
scroll to position [2331, 0]
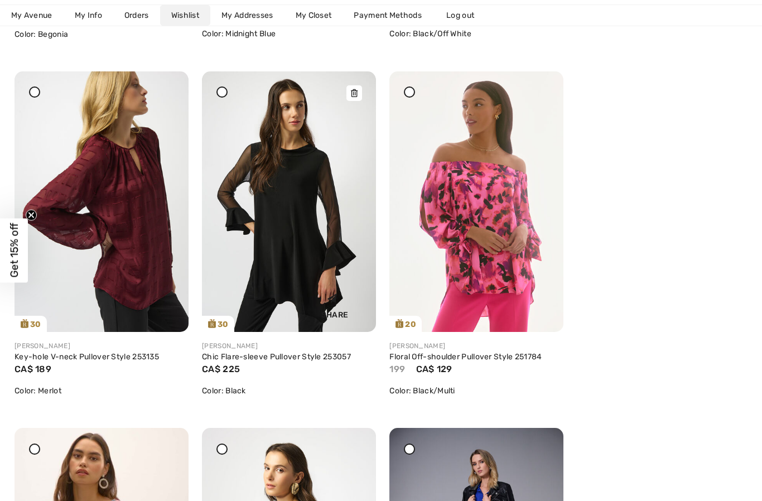
click at [353, 99] on div at bounding box center [354, 93] width 16 height 16
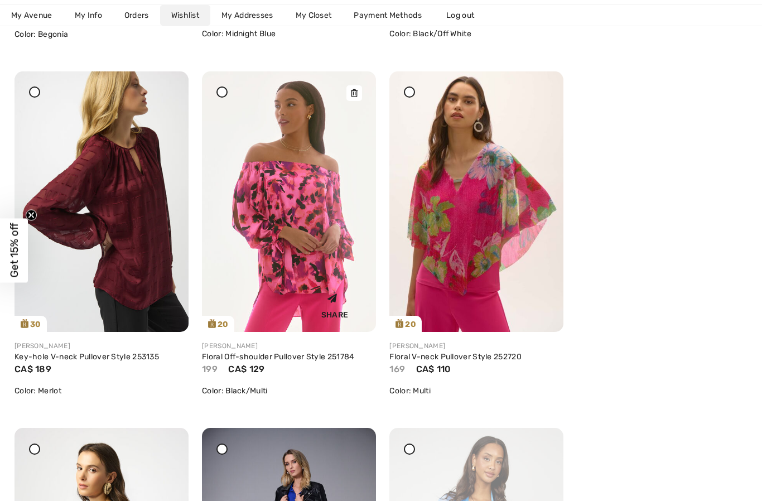
click at [352, 97] on div at bounding box center [354, 93] width 16 height 16
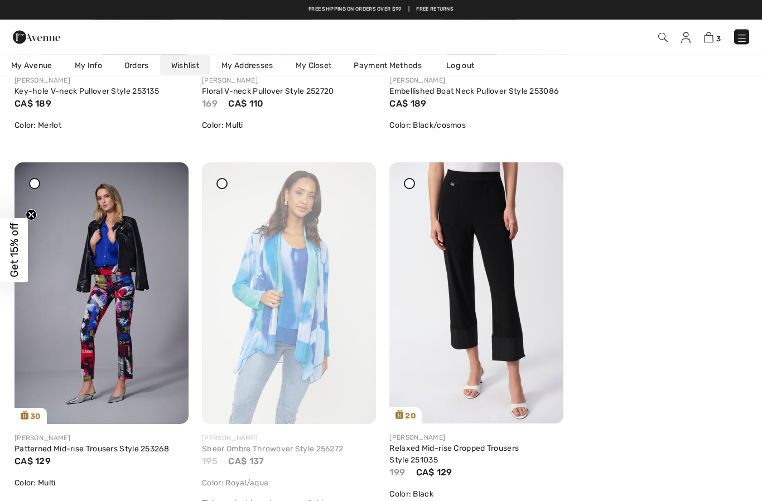
scroll to position [2596, 0]
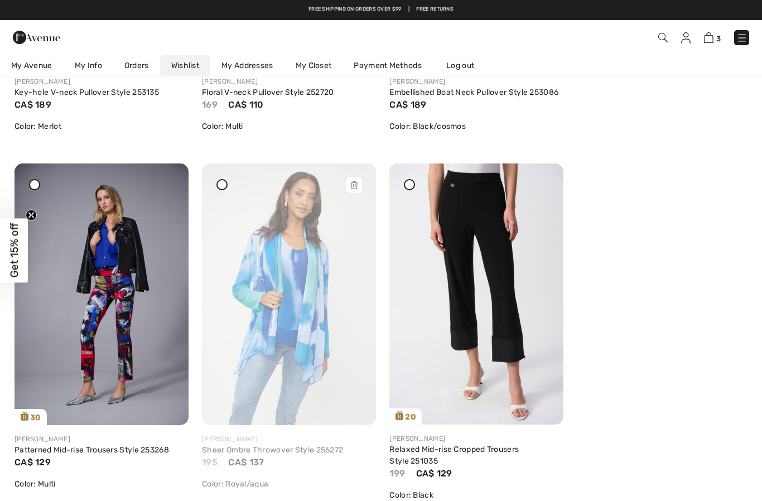
click at [345, 176] on img at bounding box center [289, 293] width 174 height 261
click at [354, 181] on icon at bounding box center [354, 185] width 7 height 8
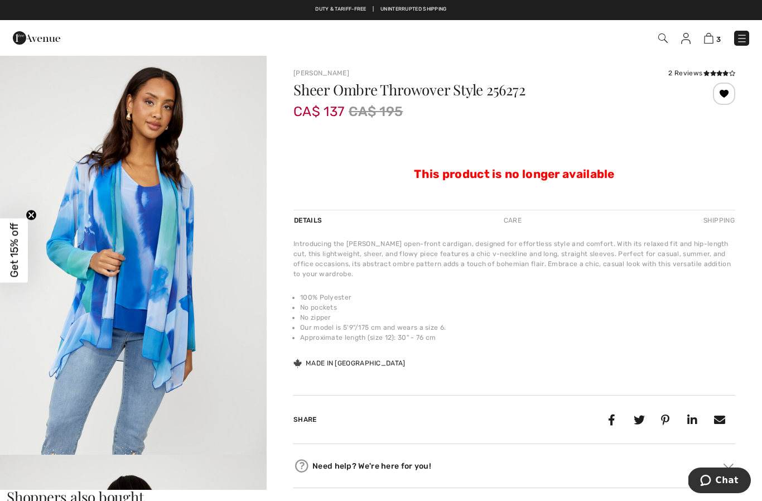
click at [723, 94] on div at bounding box center [724, 94] width 22 height 22
click at [686, 41] on img at bounding box center [685, 38] width 9 height 11
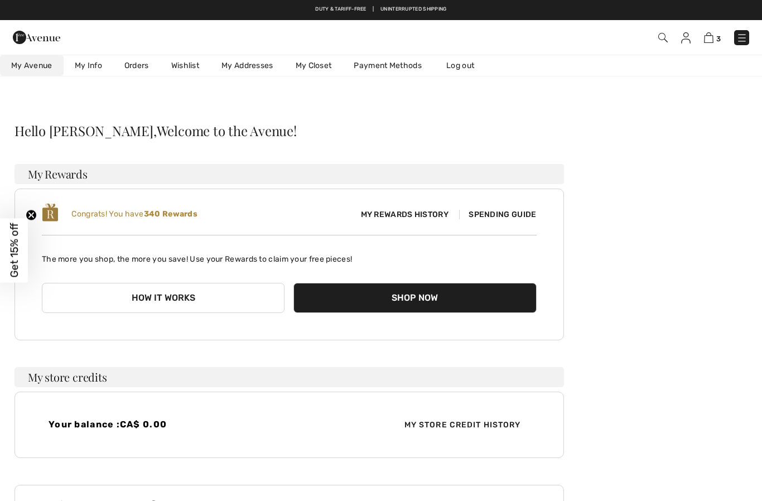
click at [187, 71] on link "Wishlist" at bounding box center [185, 65] width 50 height 21
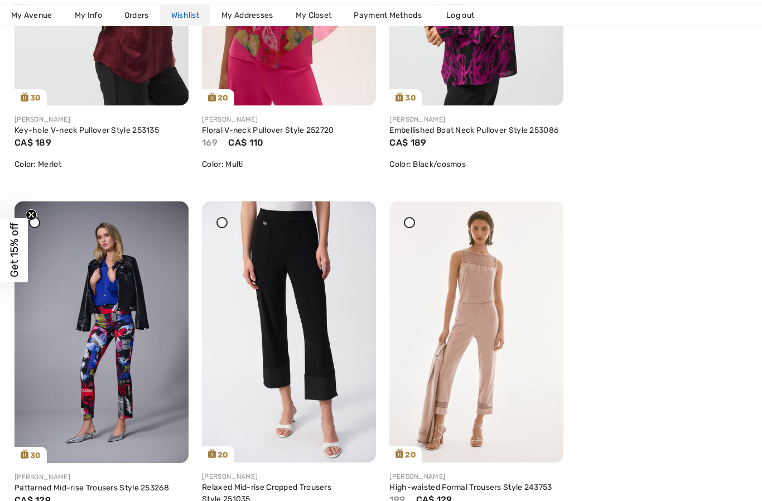
scroll to position [2558, 0]
click at [169, 228] on div at bounding box center [167, 223] width 16 height 16
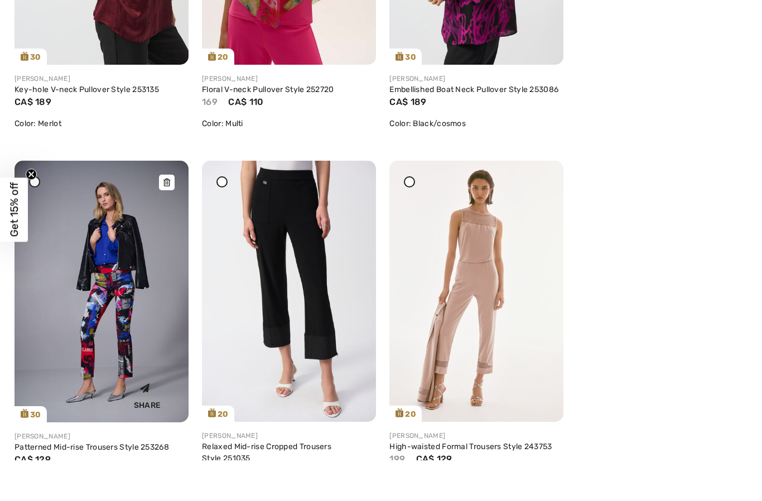
scroll to position [2599, 0]
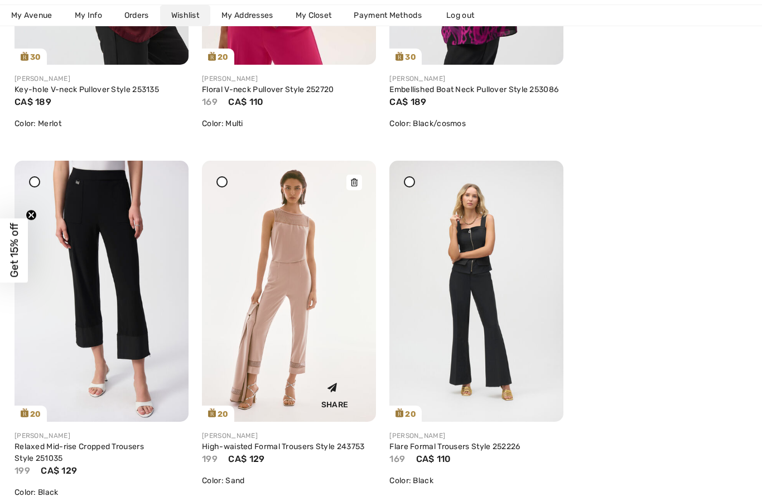
click at [355, 186] on icon at bounding box center [354, 183] width 7 height 8
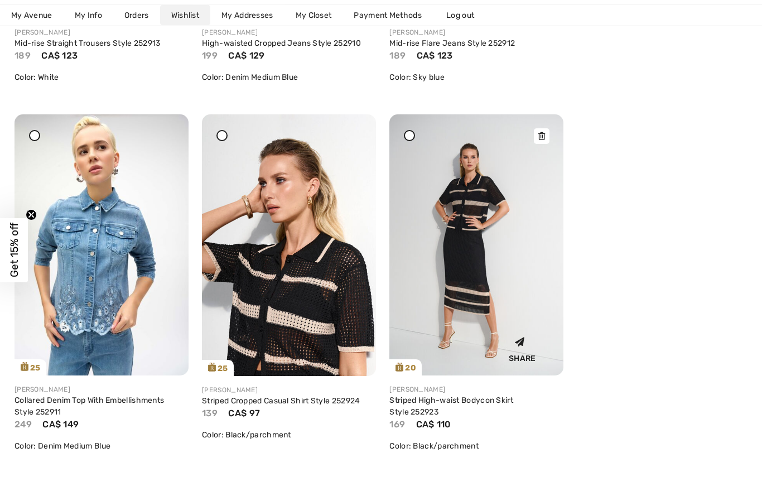
scroll to position [3371, 0]
click at [545, 137] on icon at bounding box center [541, 136] width 7 height 8
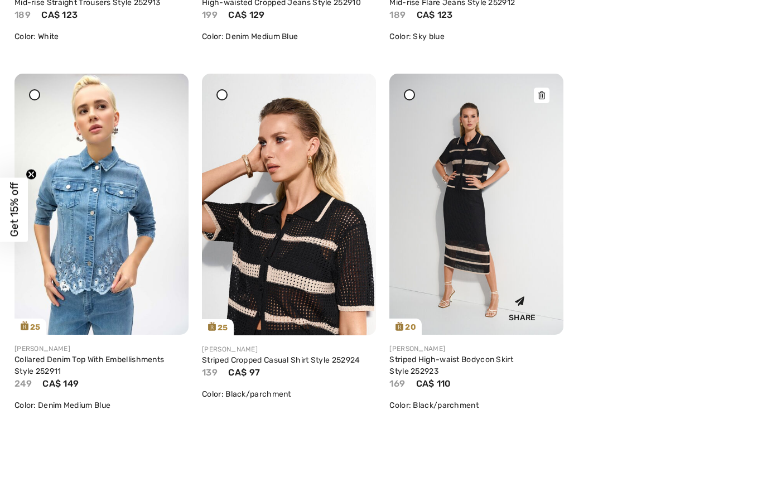
scroll to position [3412, 0]
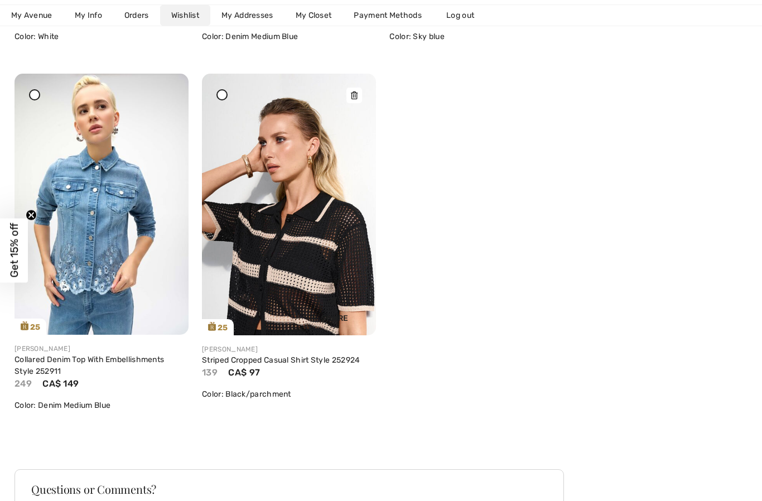
click at [357, 97] on icon at bounding box center [354, 95] width 7 height 8
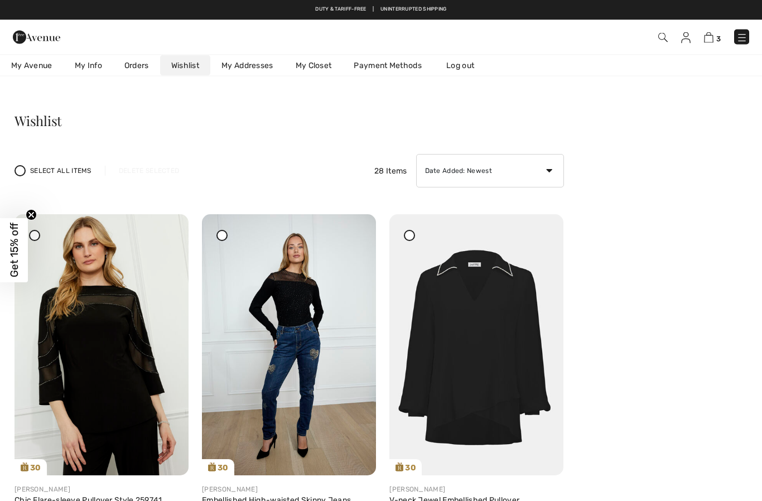
scroll to position [0, 0]
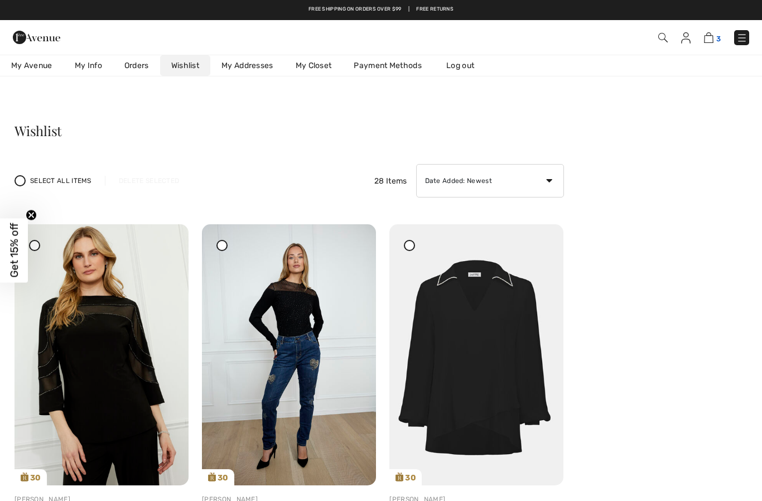
click at [714, 38] on img at bounding box center [708, 37] width 9 height 11
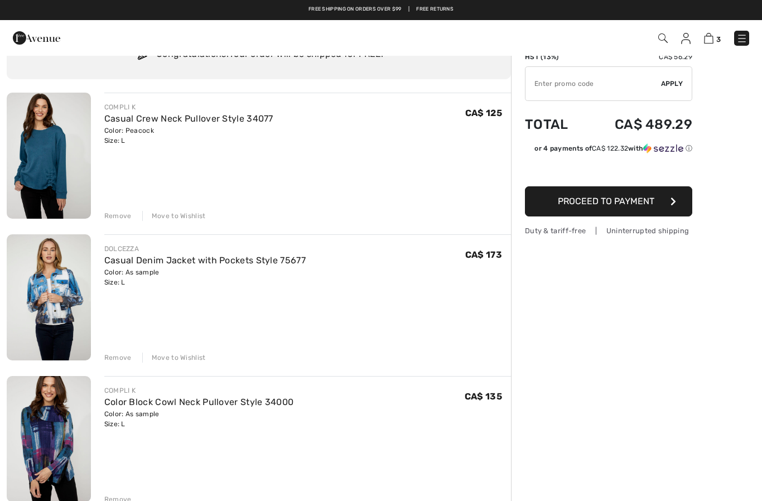
scroll to position [53, 0]
click at [190, 358] on div "Move to Wishlist" at bounding box center [174, 358] width 64 height 10
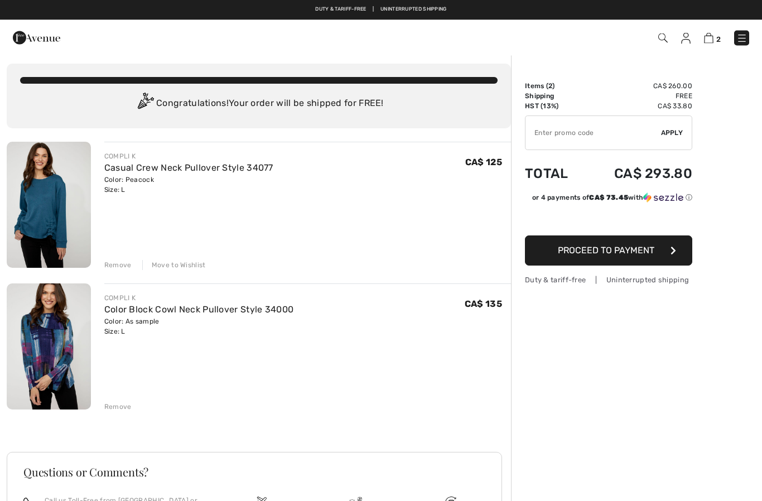
scroll to position [0, 0]
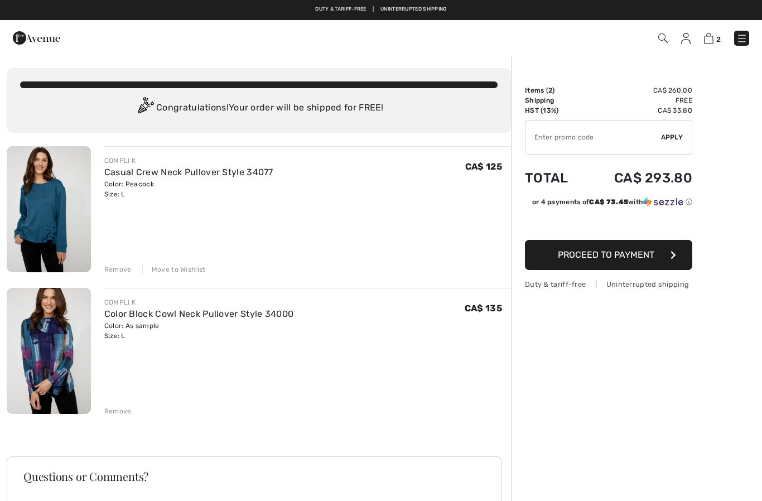
click at [687, 35] on img at bounding box center [685, 38] width 9 height 11
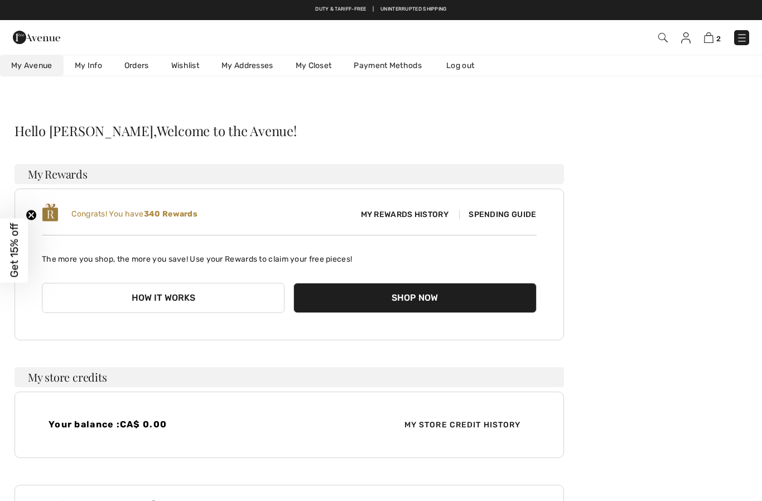
click at [188, 60] on link "Wishlist" at bounding box center [185, 65] width 50 height 21
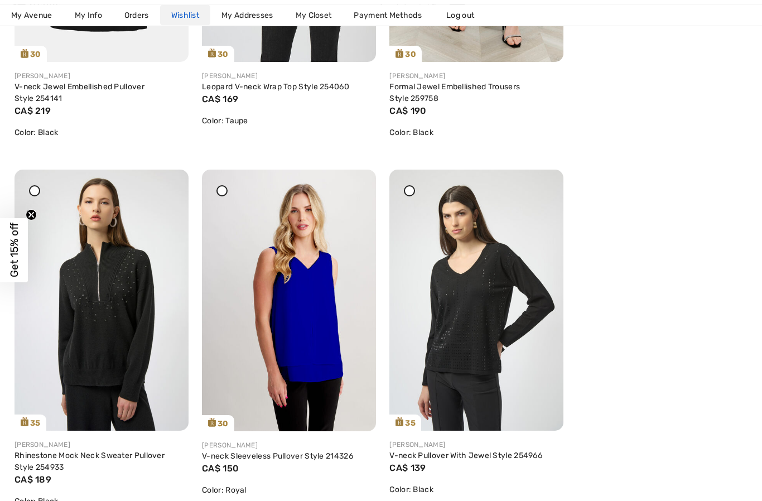
scroll to position [788, 0]
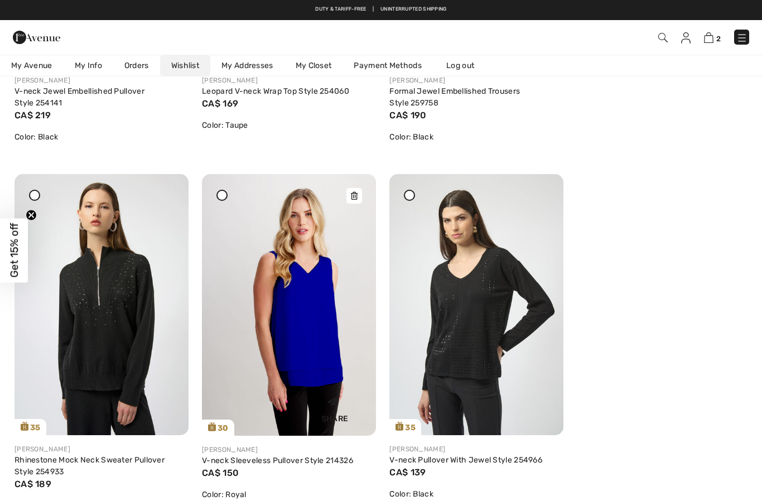
click at [359, 194] on div at bounding box center [354, 196] width 16 height 16
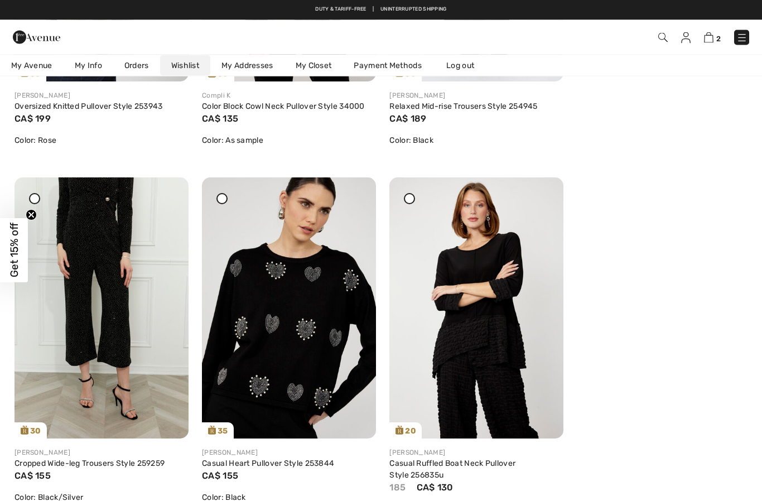
scroll to position [1492, 0]
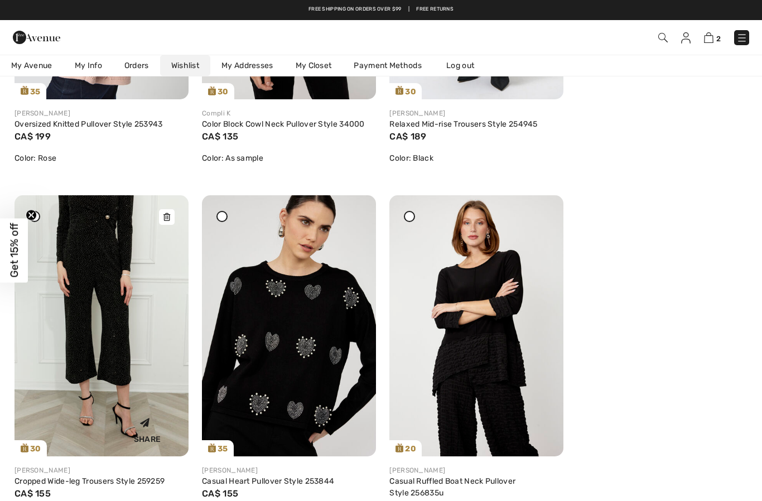
click at [115, 368] on img at bounding box center [102, 325] width 174 height 261
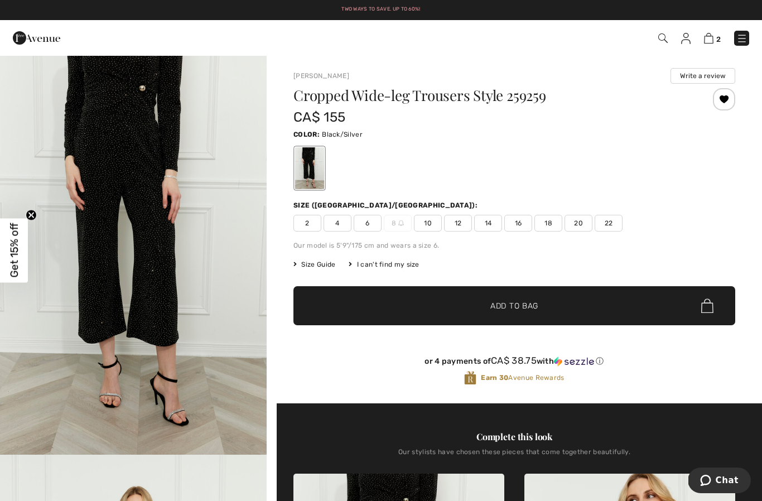
click at [687, 38] on img at bounding box center [685, 38] width 9 height 11
click at [690, 39] on img at bounding box center [685, 38] width 9 height 11
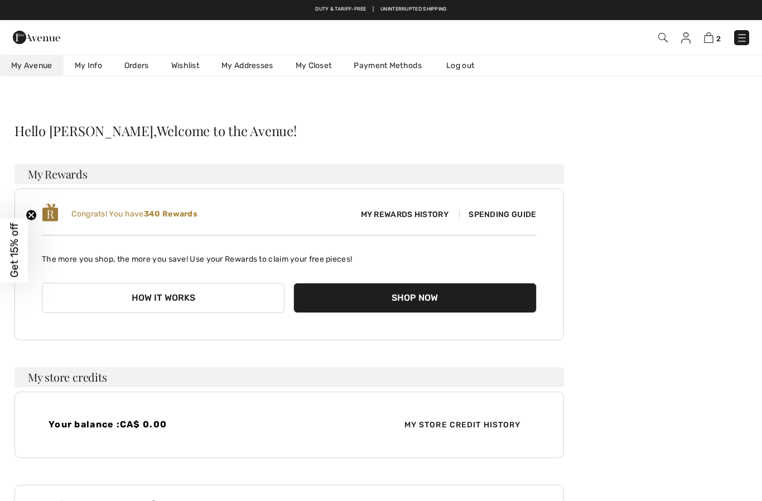
click at [190, 70] on link "Wishlist" at bounding box center [185, 65] width 50 height 21
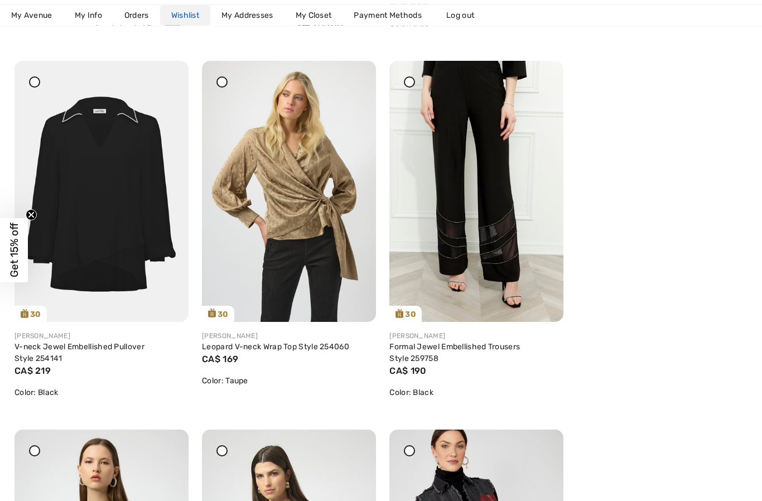
scroll to position [532, 0]
click at [304, 208] on img at bounding box center [289, 191] width 174 height 261
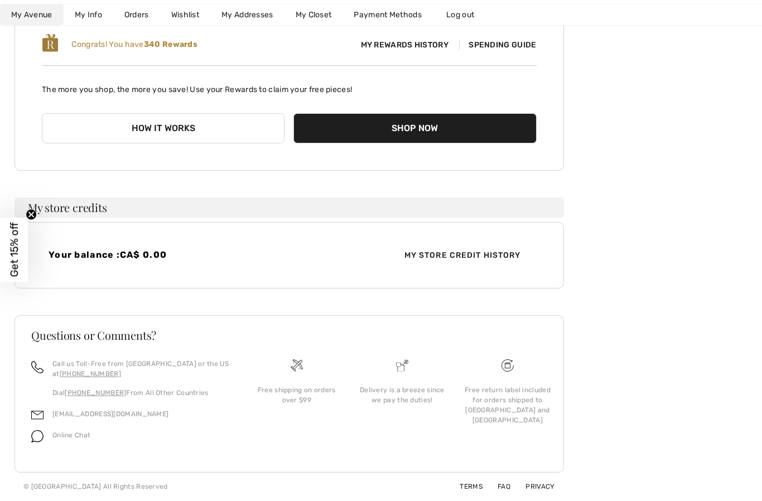
click at [190, 13] on link "Wishlist" at bounding box center [185, 15] width 50 height 21
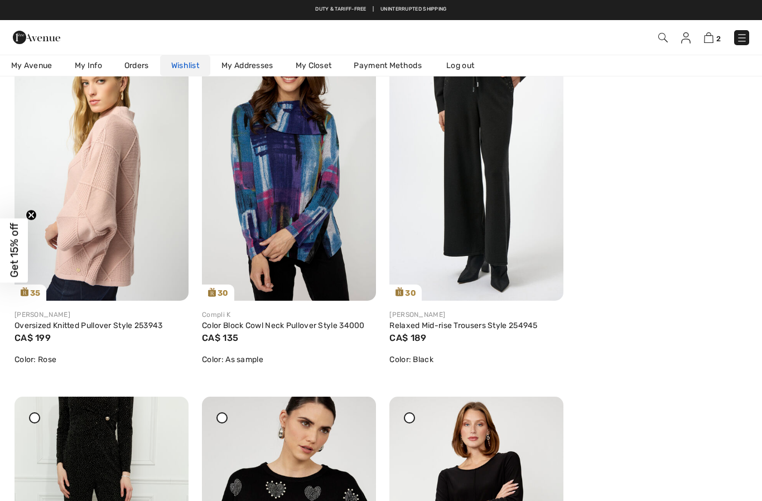
scroll to position [1290, 0]
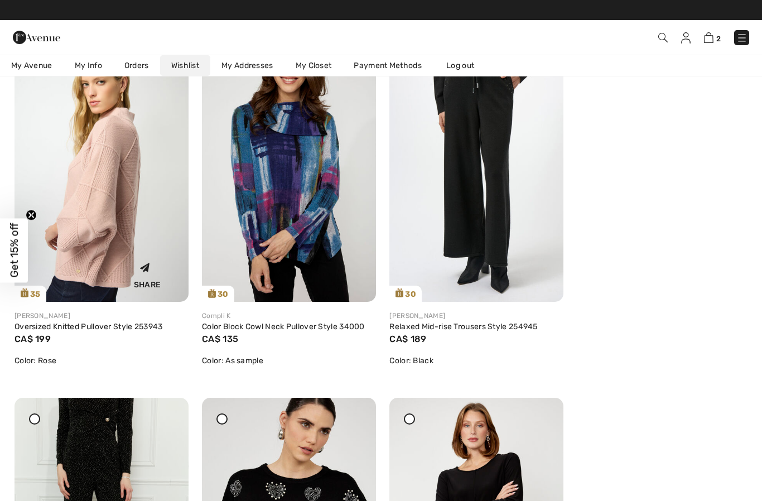
click at [109, 227] on img at bounding box center [102, 171] width 174 height 261
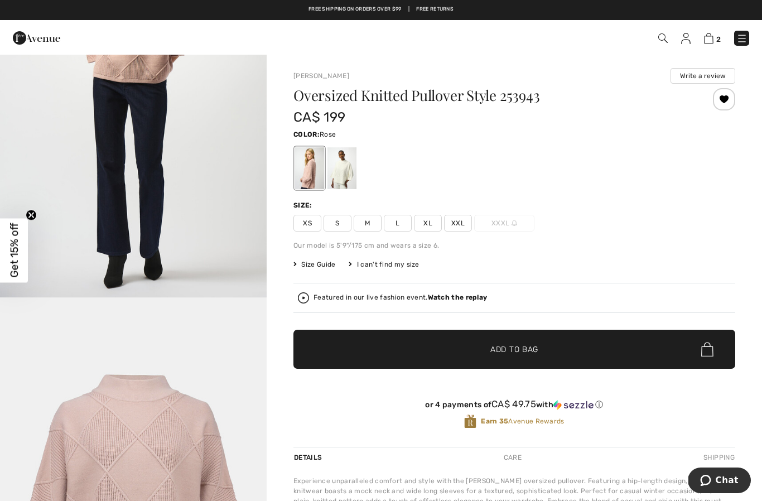
scroll to position [1435, 0]
click at [233, 186] on img "3 / 4" at bounding box center [133, 96] width 267 height 399
